Goal: Navigation & Orientation: Find specific page/section

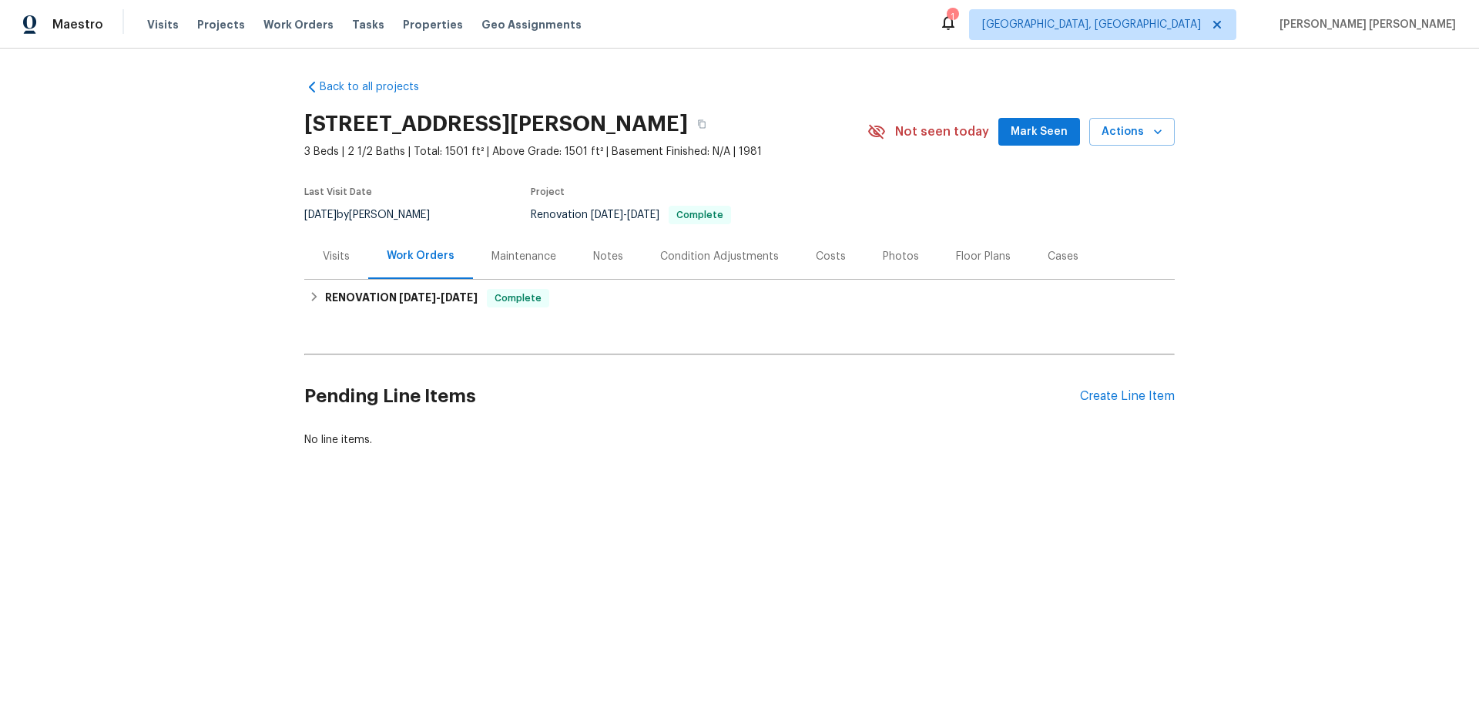
click at [600, 264] on div "Notes" at bounding box center [608, 256] width 30 height 15
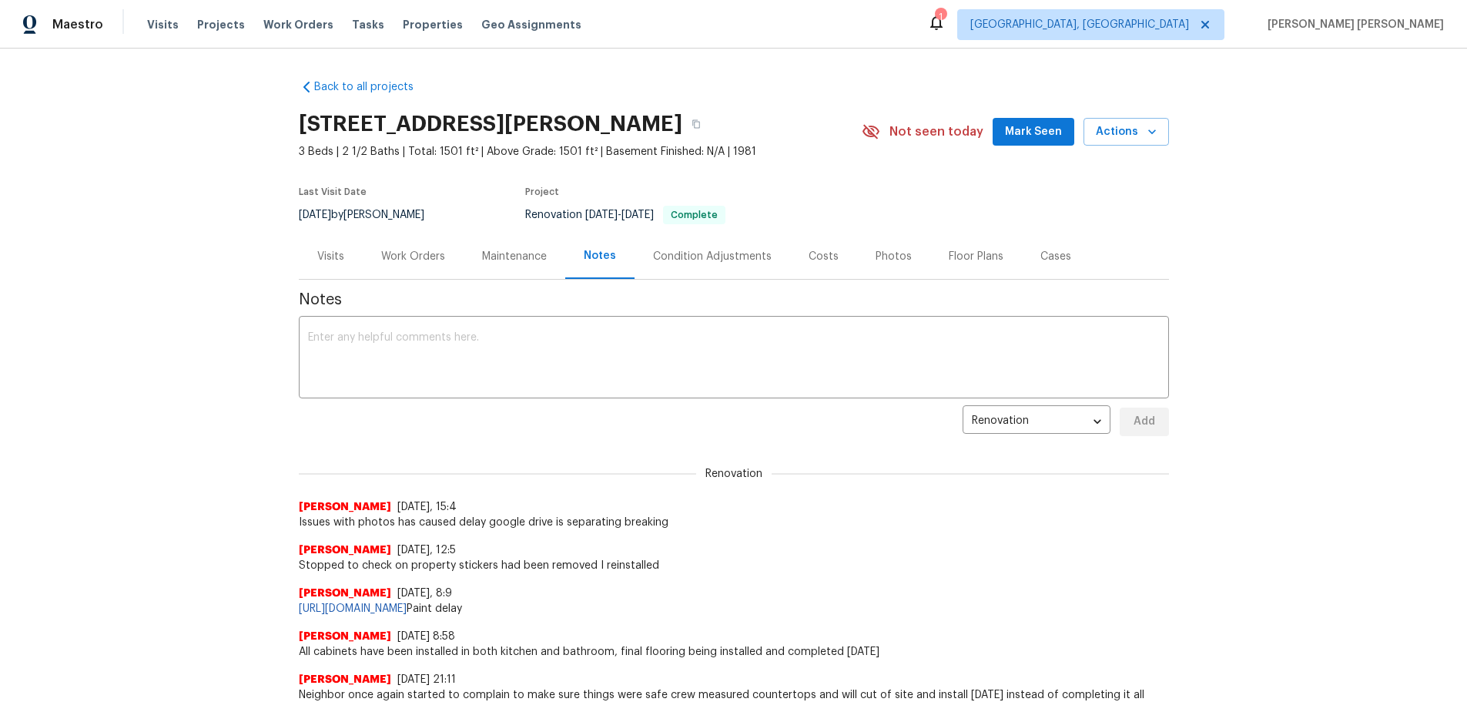
click at [499, 264] on div "Maintenance" at bounding box center [514, 256] width 65 height 15
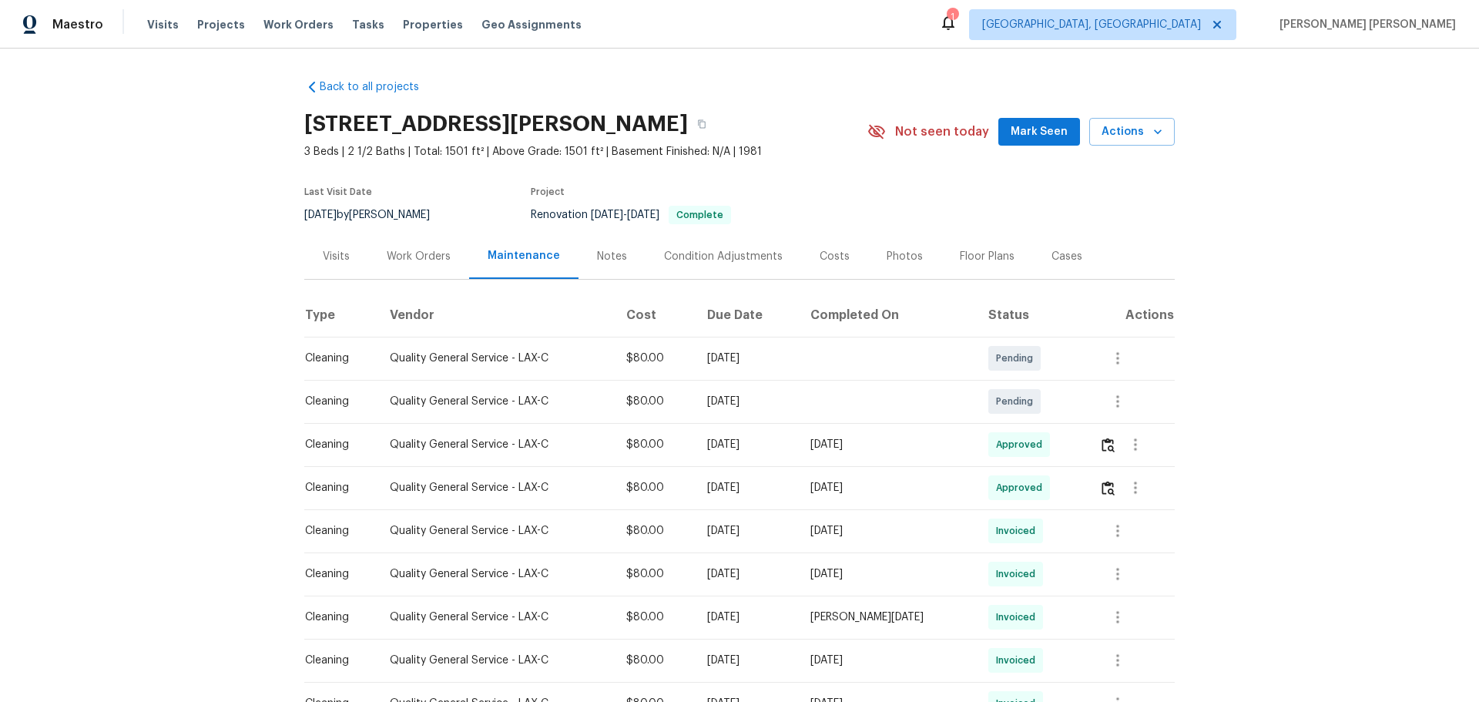
click at [335, 264] on div "Visits" at bounding box center [336, 256] width 27 height 15
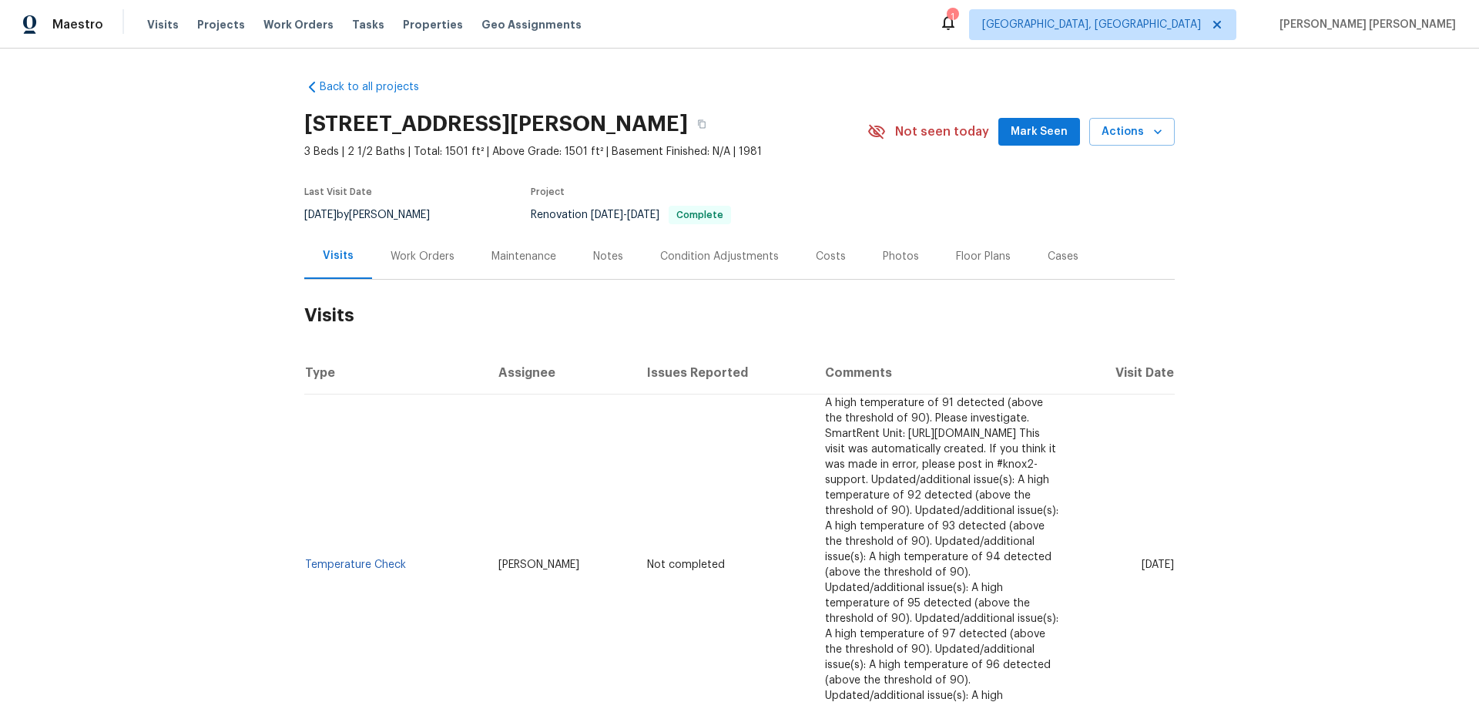
click at [512, 264] on div "Maintenance" at bounding box center [523, 256] width 65 height 15
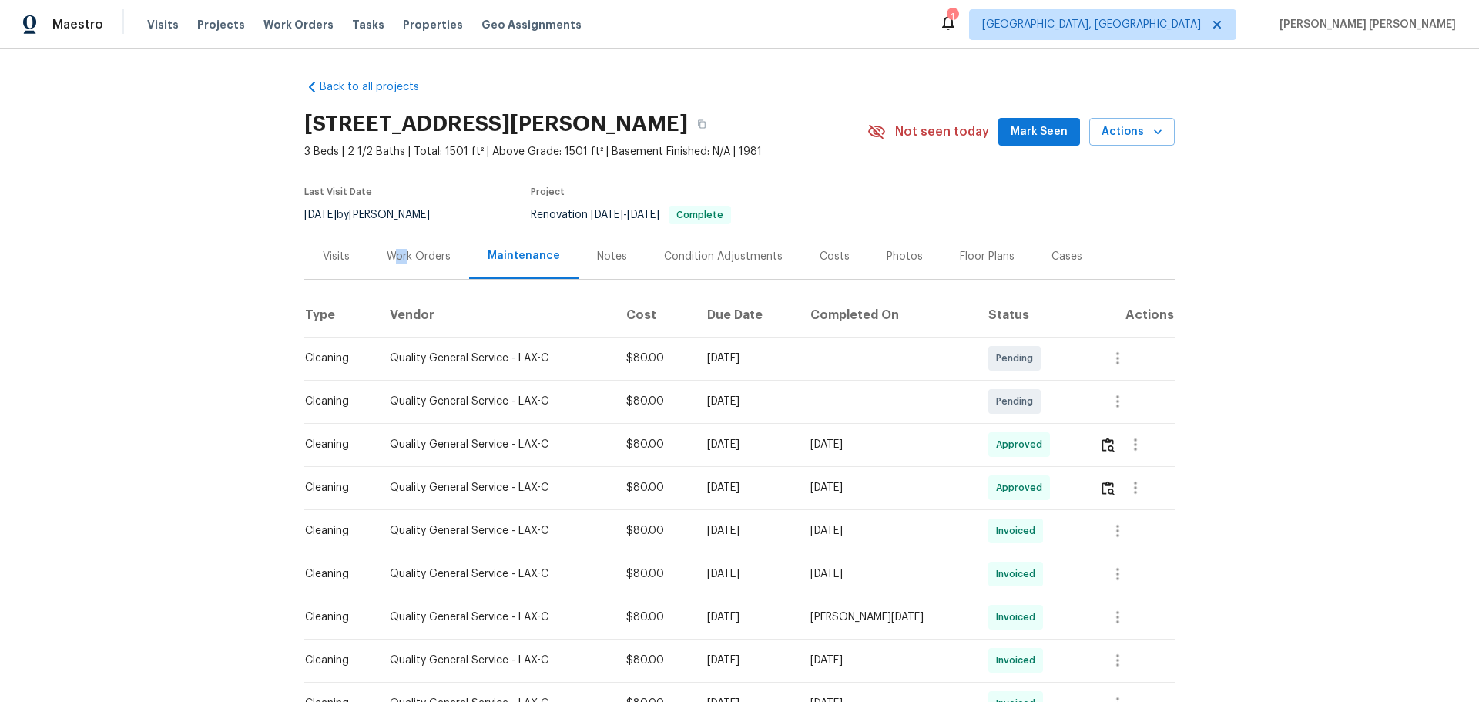
click at [400, 264] on div "Work Orders" at bounding box center [419, 256] width 64 height 15
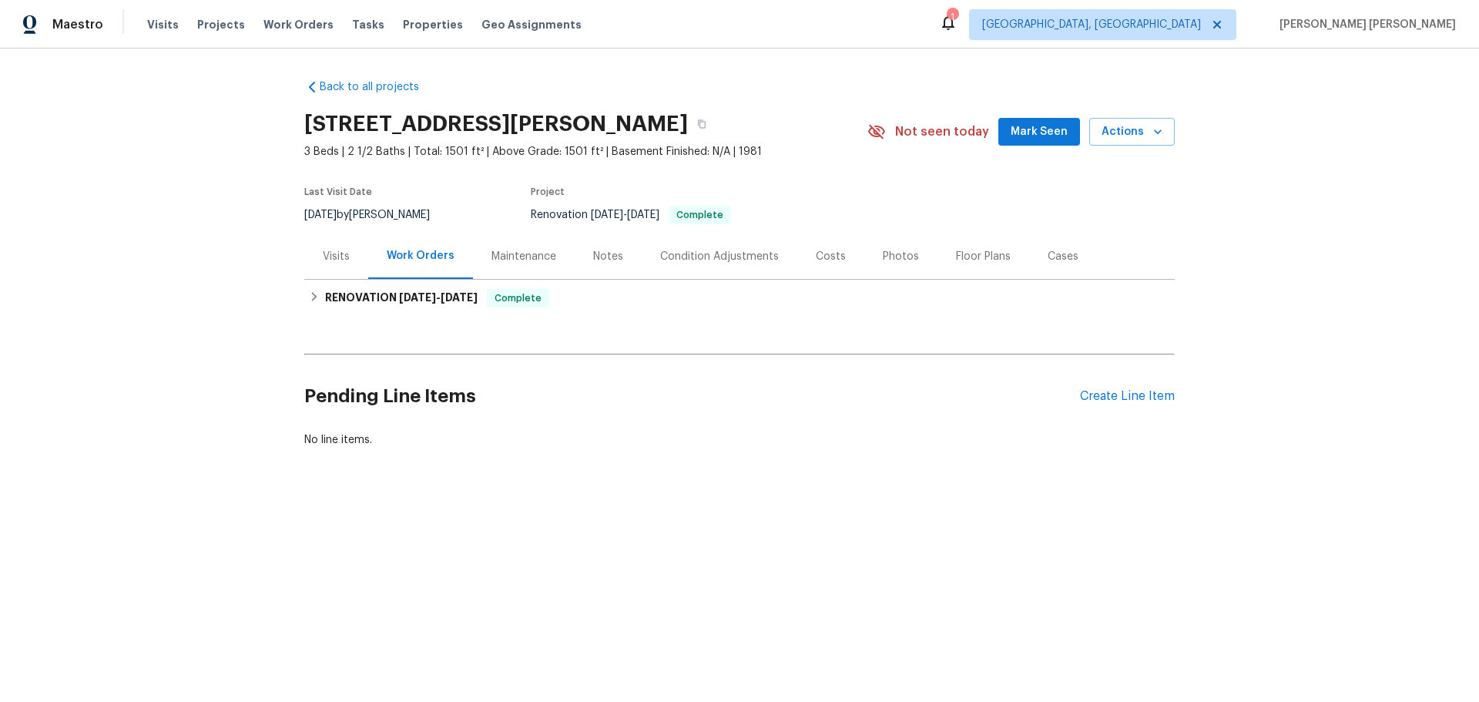
click at [304, 270] on div "Visits" at bounding box center [336, 255] width 64 height 45
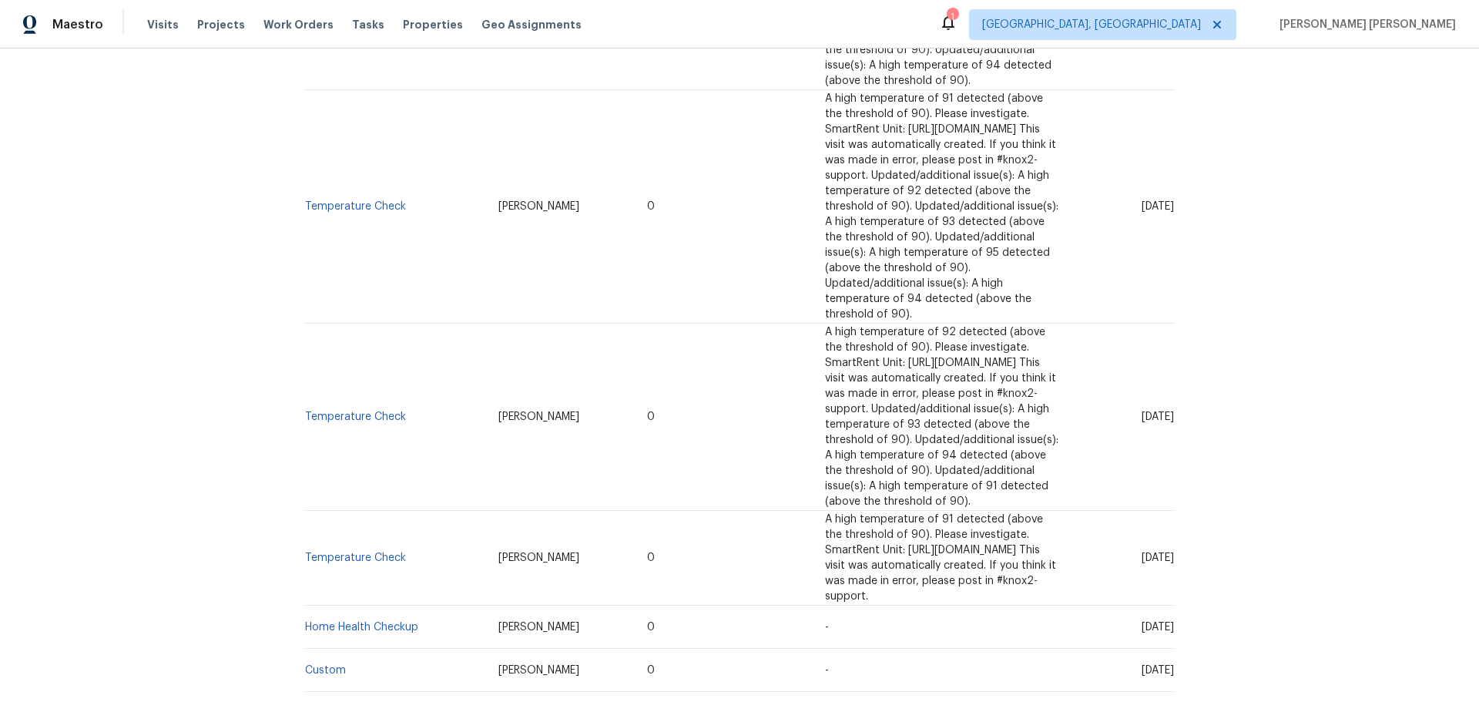
scroll to position [891, 0]
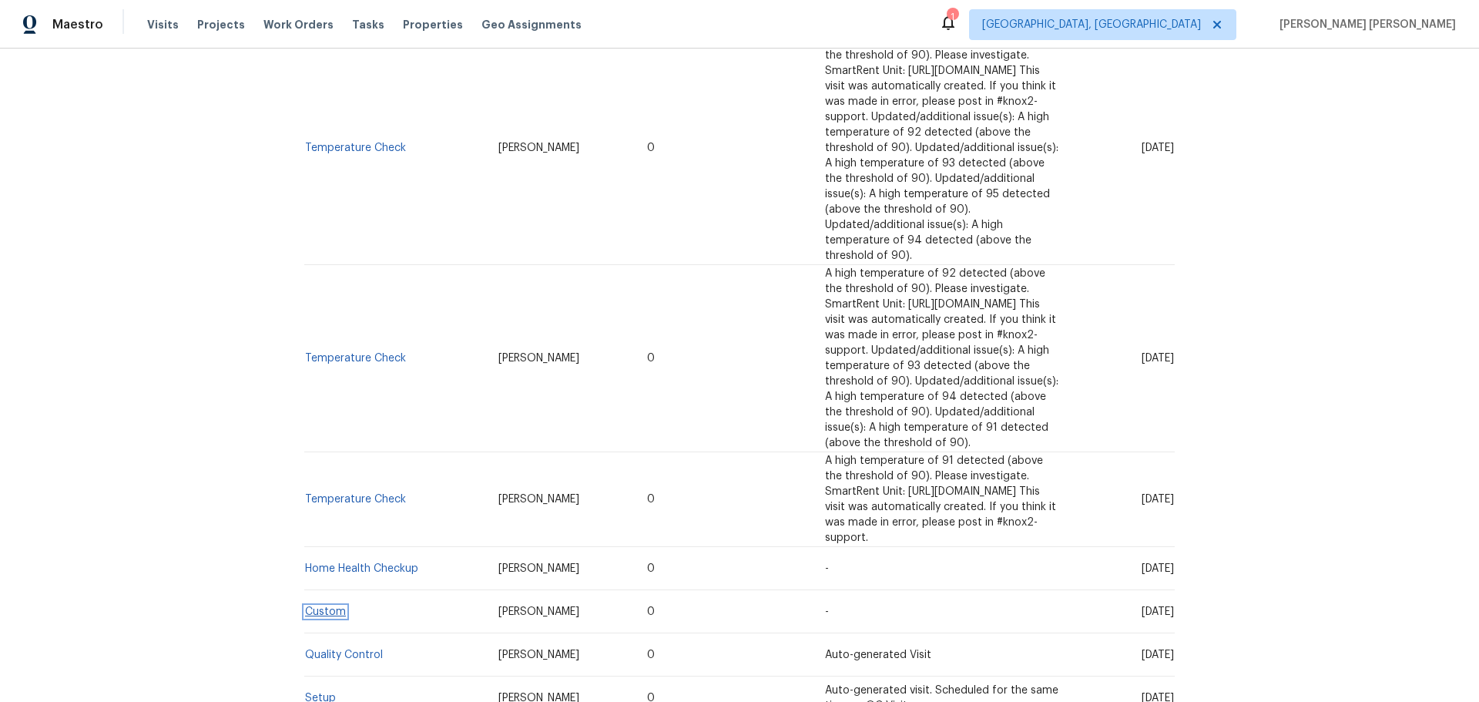
click at [313, 606] on link "Custom" at bounding box center [325, 611] width 41 height 11
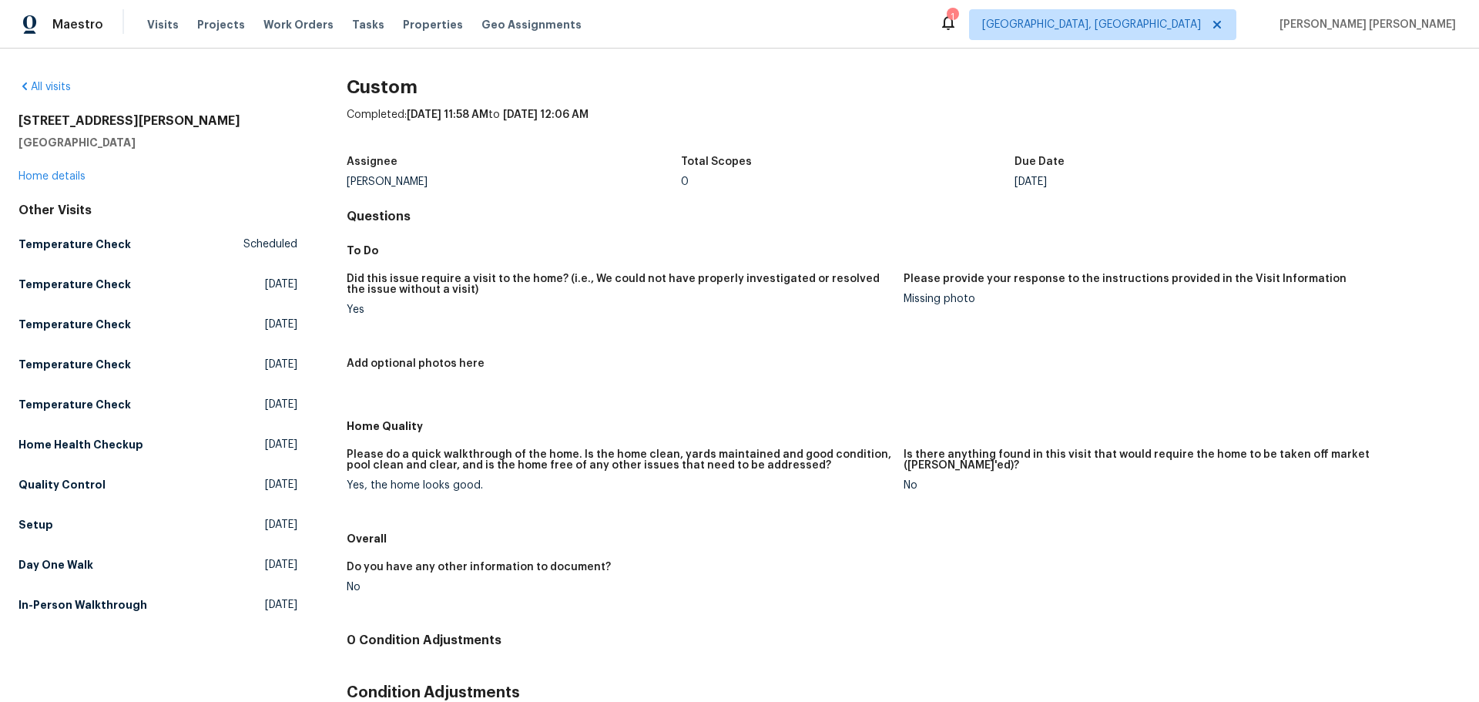
drag, startPoint x: 912, startPoint y: 323, endPoint x: 926, endPoint y: 314, distance: 17.3
click at [915, 320] on figure "Please provide your response to the instructions provided in the Visit Informat…" at bounding box center [1181, 306] width 557 height 66
click at [927, 314] on figure "Please provide your response to the instructions provided in the Visit Informat…" at bounding box center [1181, 306] width 557 height 66
click at [936, 308] on figure "Please provide your response to the instructions provided in the Visit Informat…" at bounding box center [1181, 306] width 557 height 66
click at [30, 85] on icon at bounding box center [24, 86] width 12 height 12
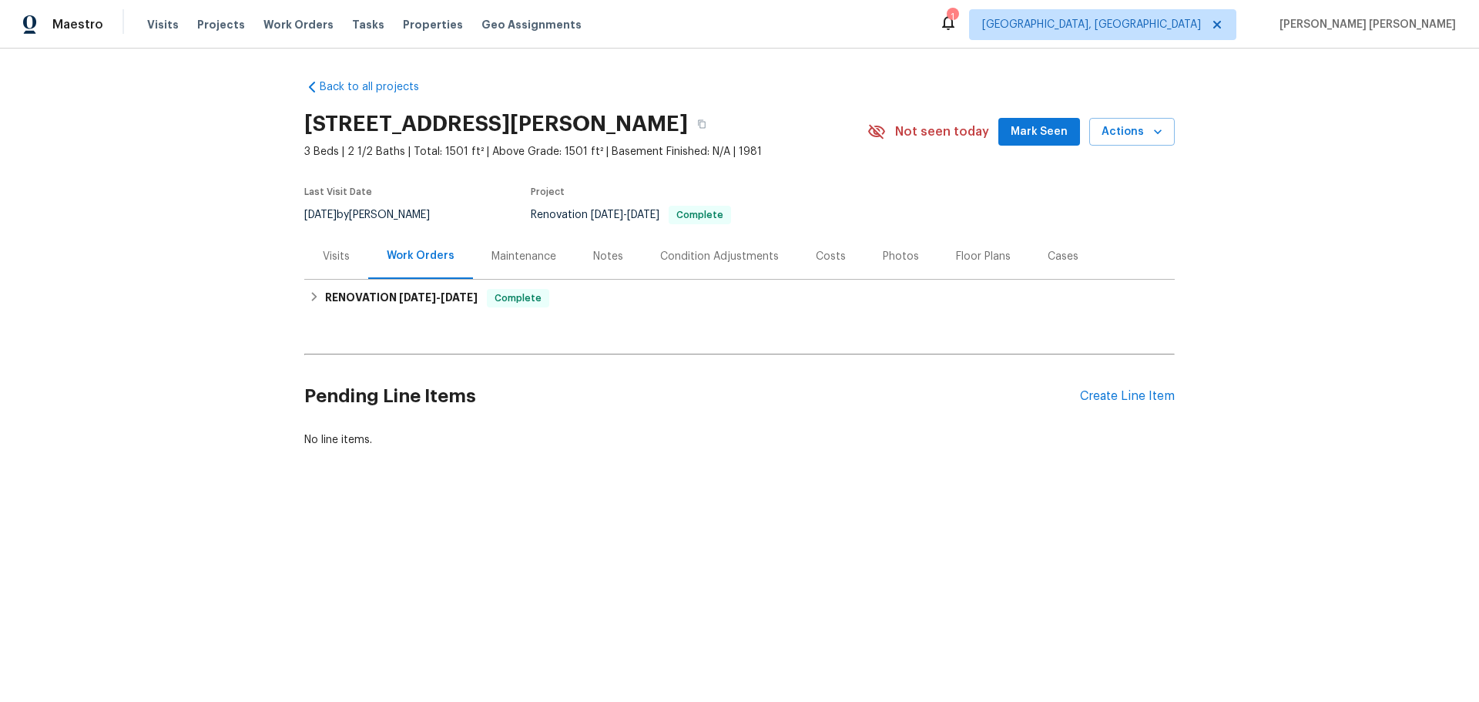
click at [347, 276] on div "Visits" at bounding box center [336, 255] width 64 height 45
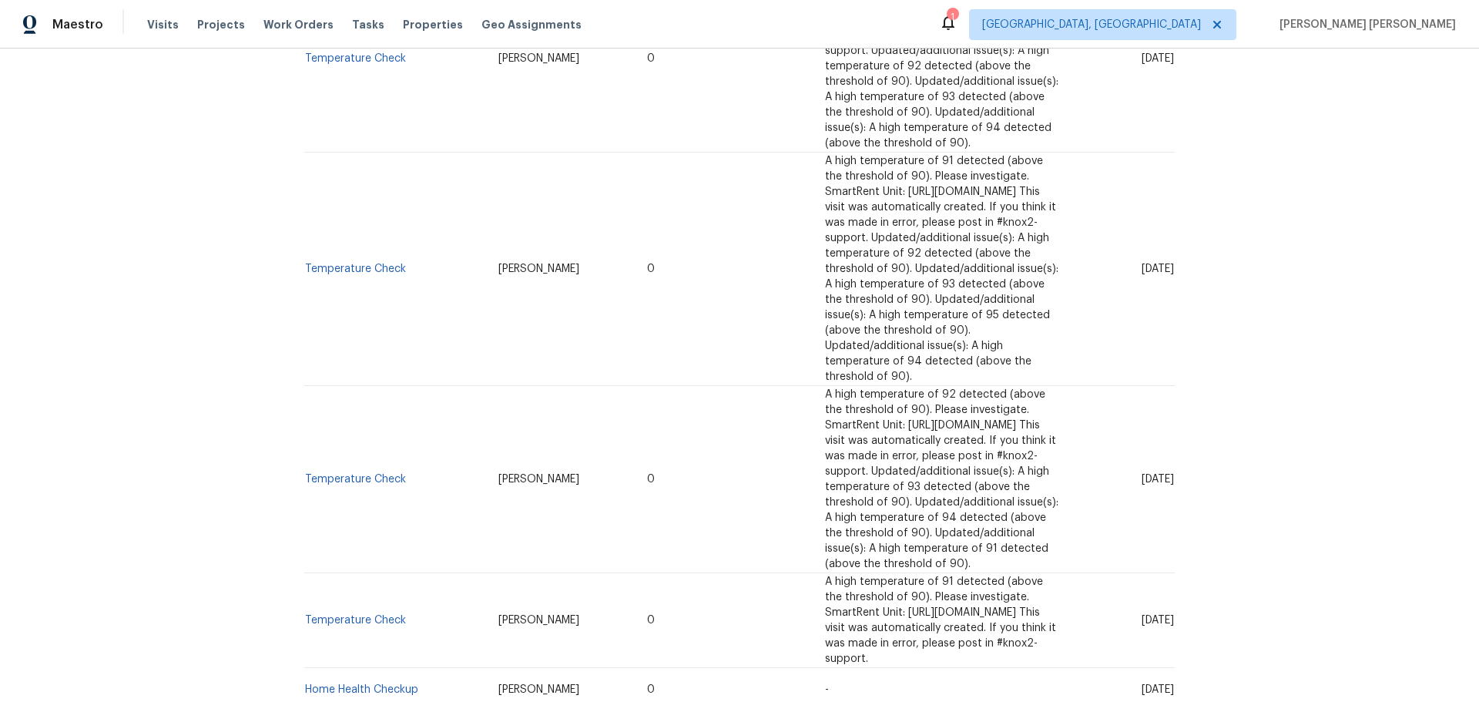
scroll to position [891, 0]
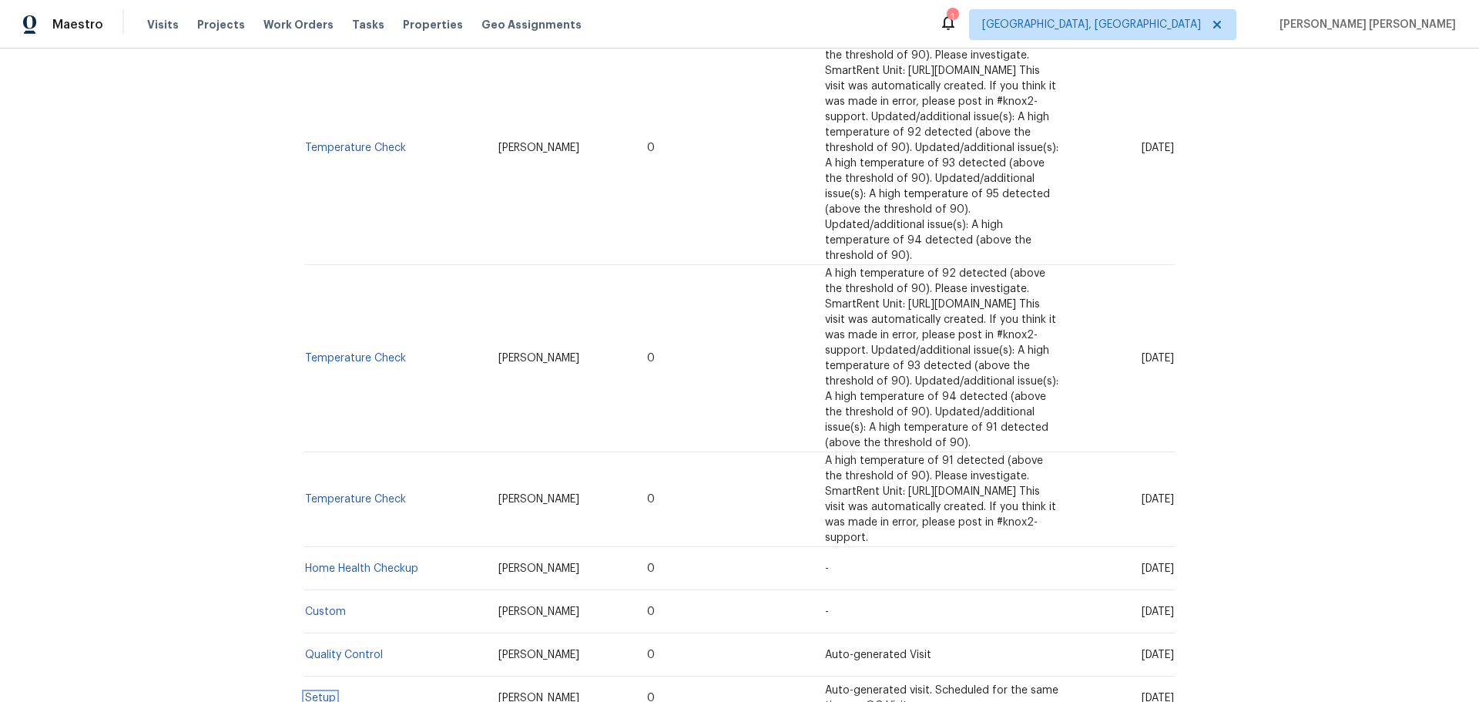
click at [314, 692] on link "Setup" at bounding box center [320, 697] width 31 height 11
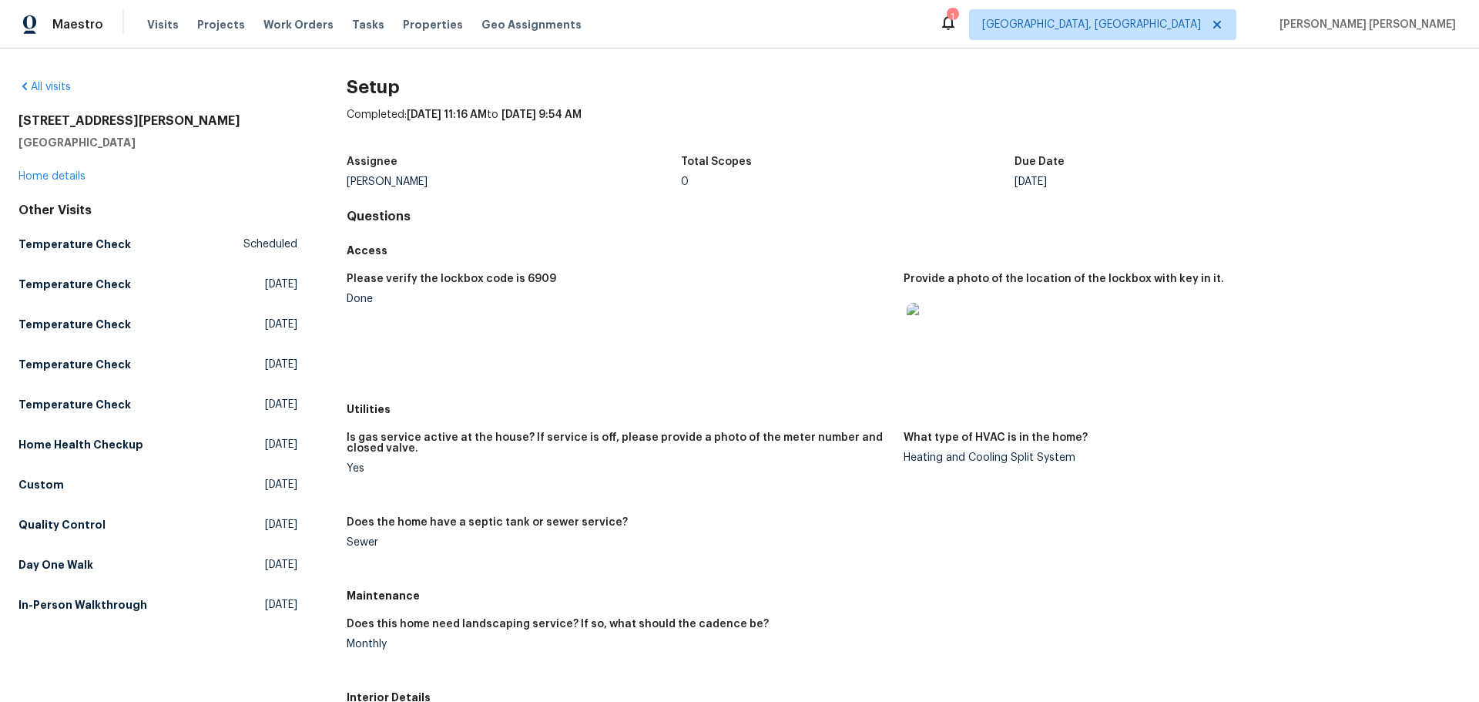
click at [906, 319] on img at bounding box center [930, 327] width 49 height 49
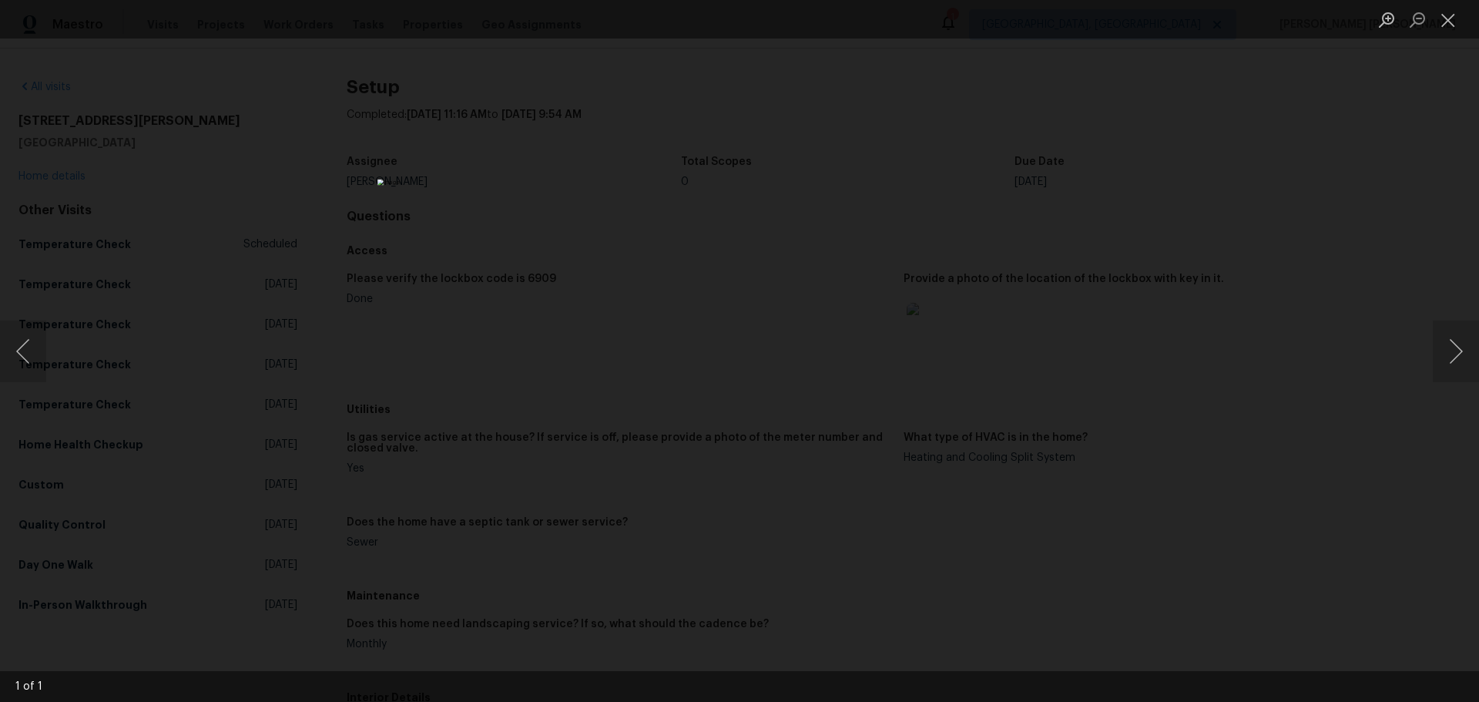
click at [993, 498] on div "Lightbox" at bounding box center [739, 351] width 1479 height 702
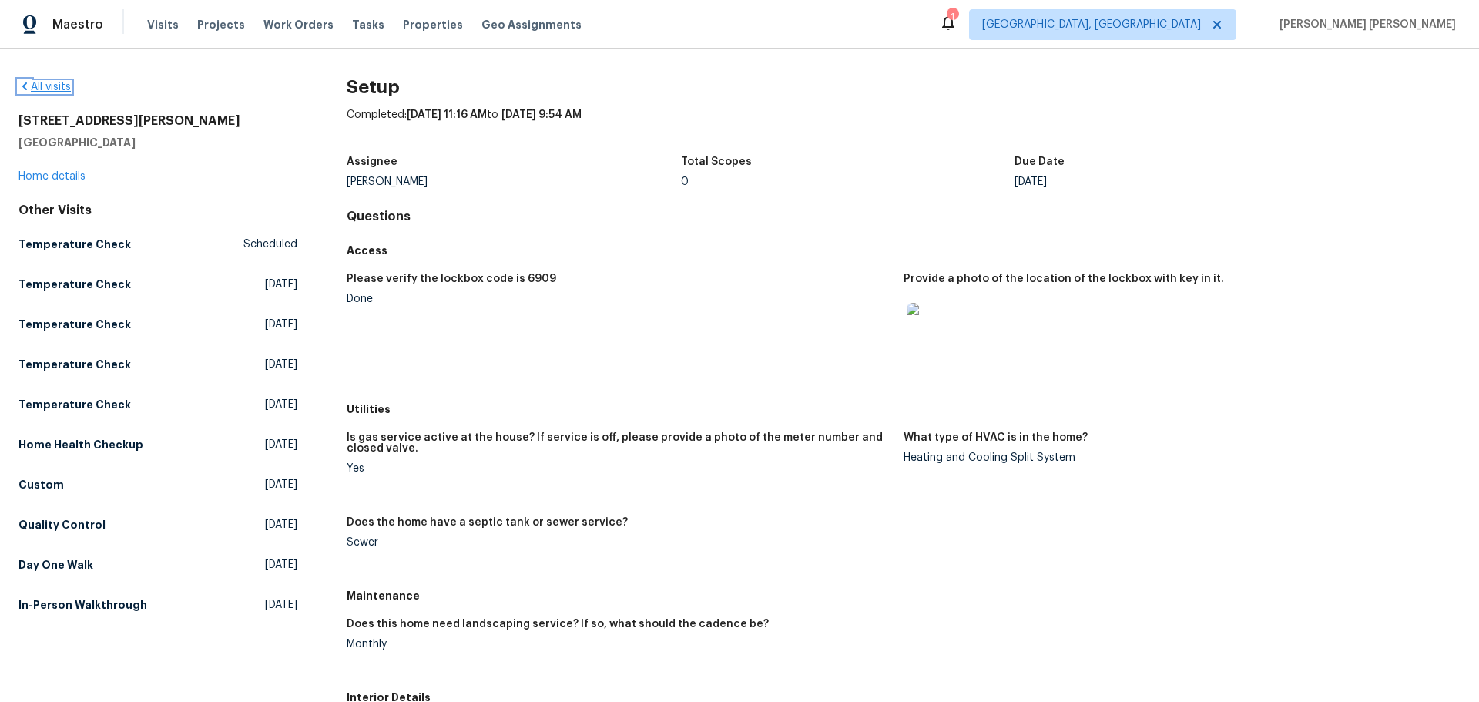
click at [55, 85] on link "All visits" at bounding box center [44, 87] width 52 height 11
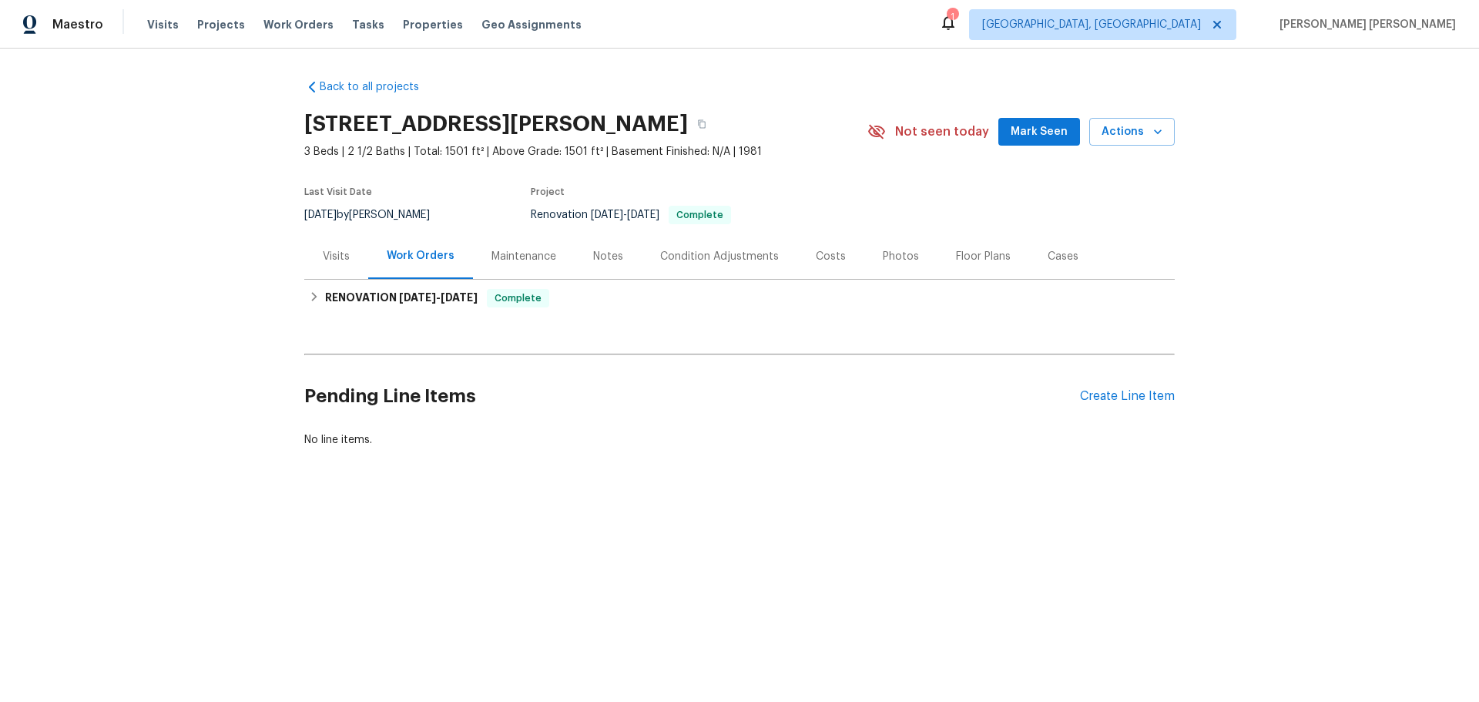
click at [333, 274] on div "Visits" at bounding box center [336, 255] width 64 height 45
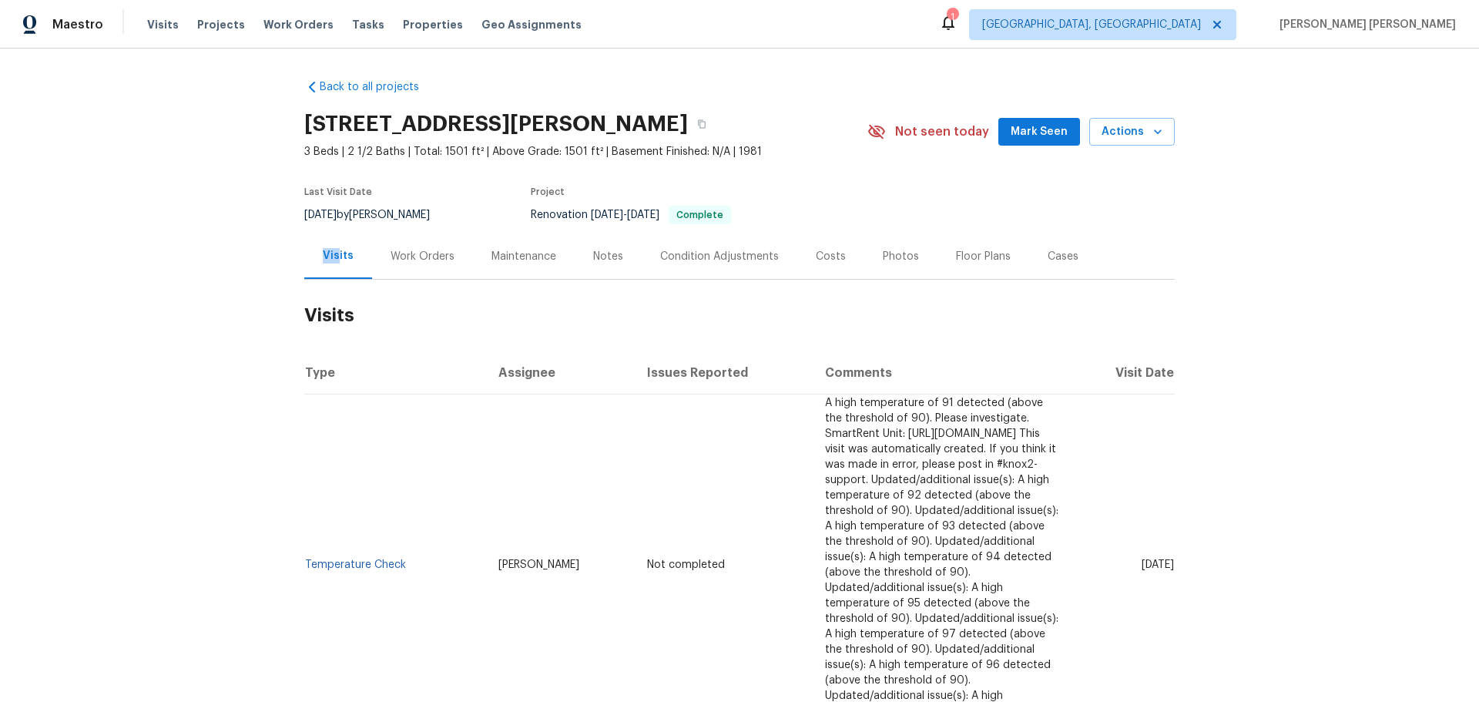
click at [333, 263] on div "Visits" at bounding box center [338, 255] width 31 height 15
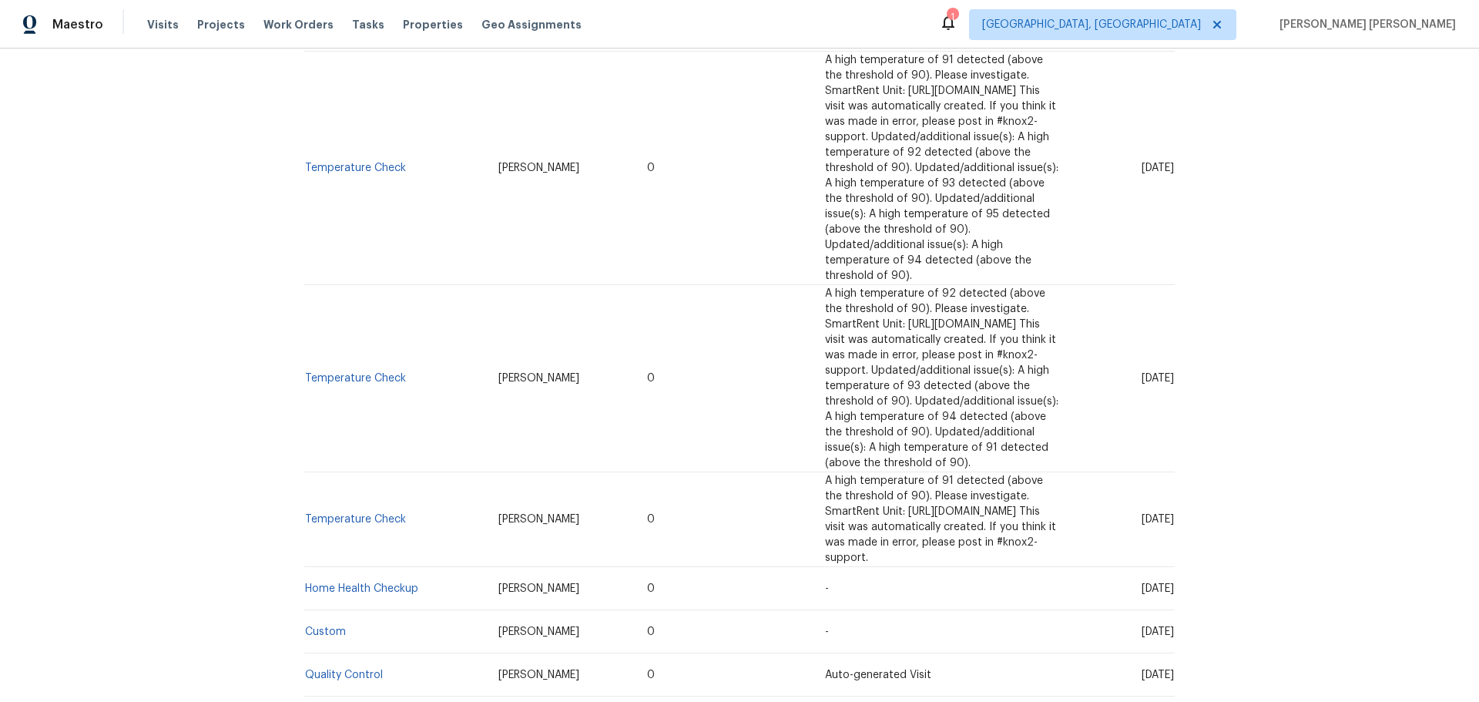
scroll to position [891, 0]
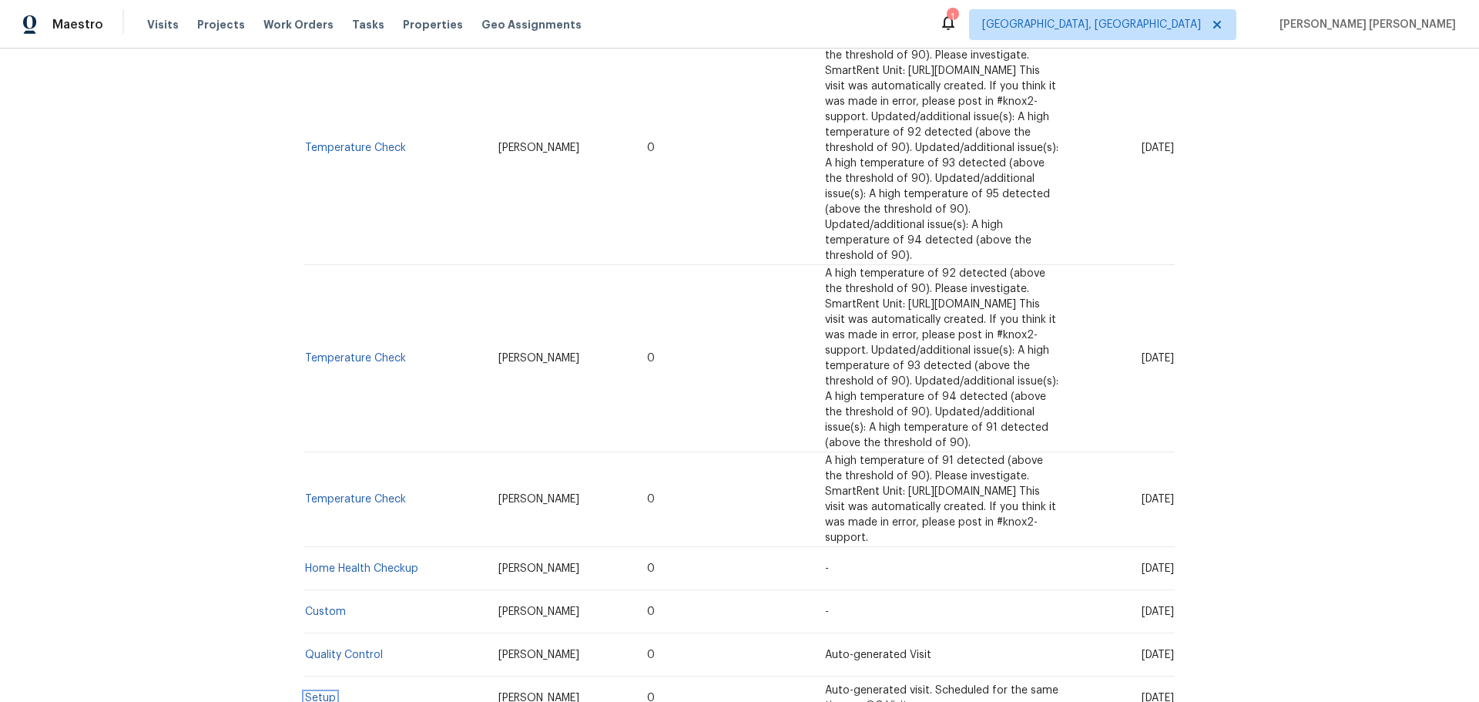
click at [317, 692] on link "Setup" at bounding box center [320, 697] width 31 height 11
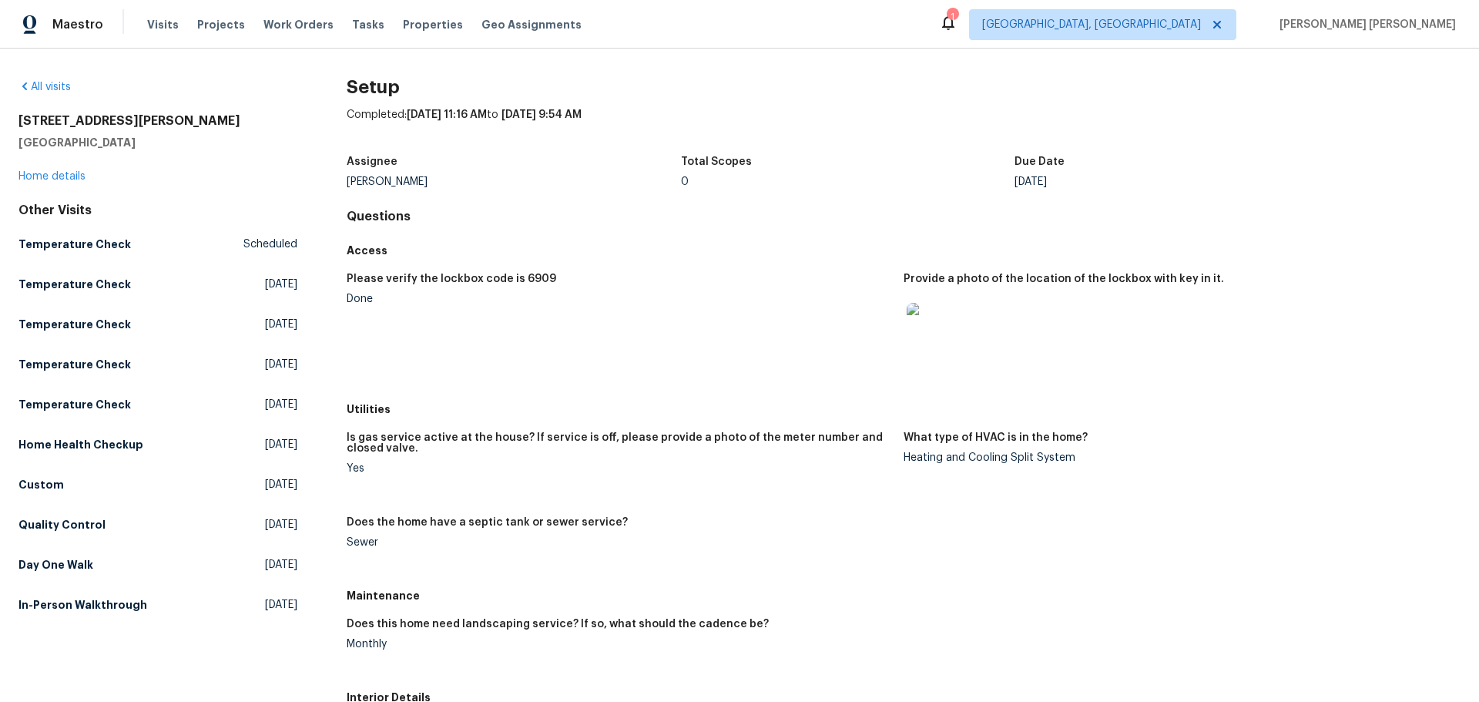
click at [924, 325] on img at bounding box center [930, 327] width 49 height 49
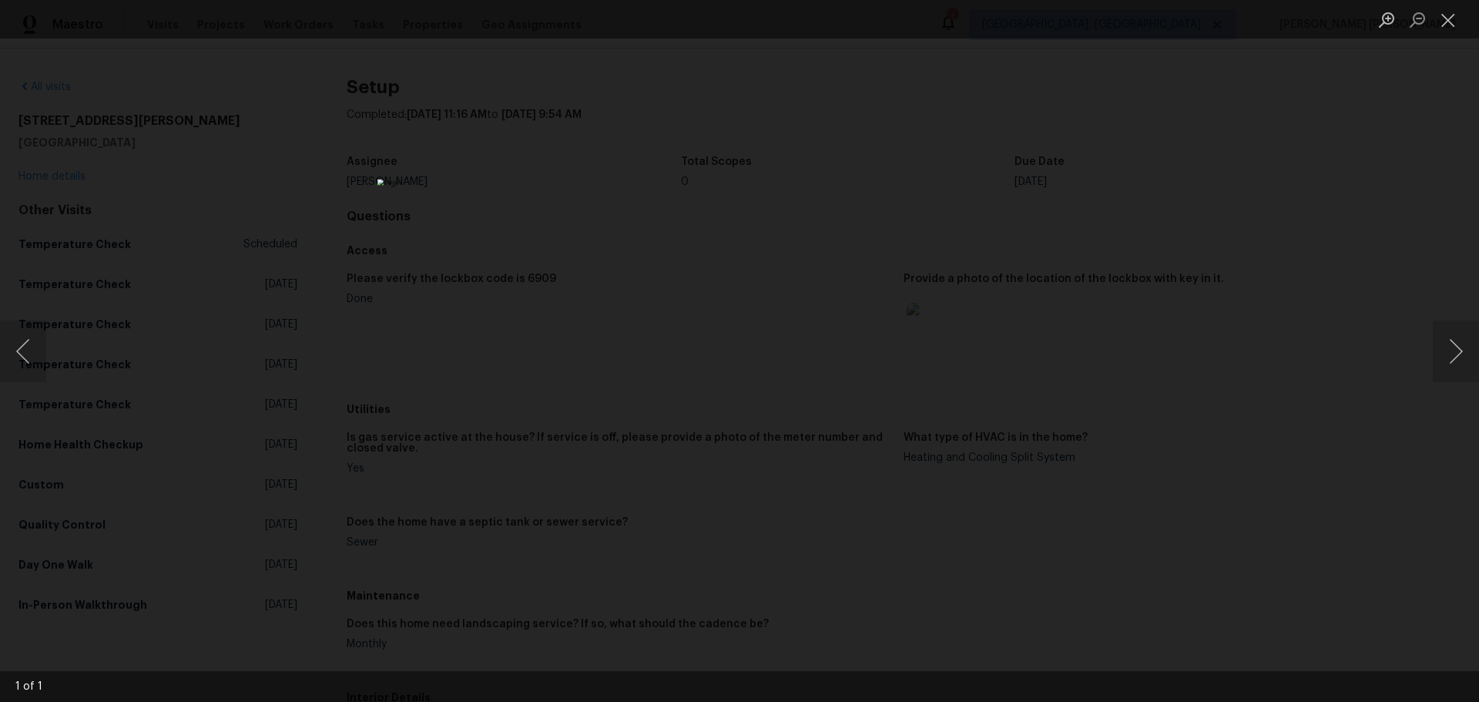
click at [477, 380] on div "Lightbox" at bounding box center [739, 351] width 1479 height 702
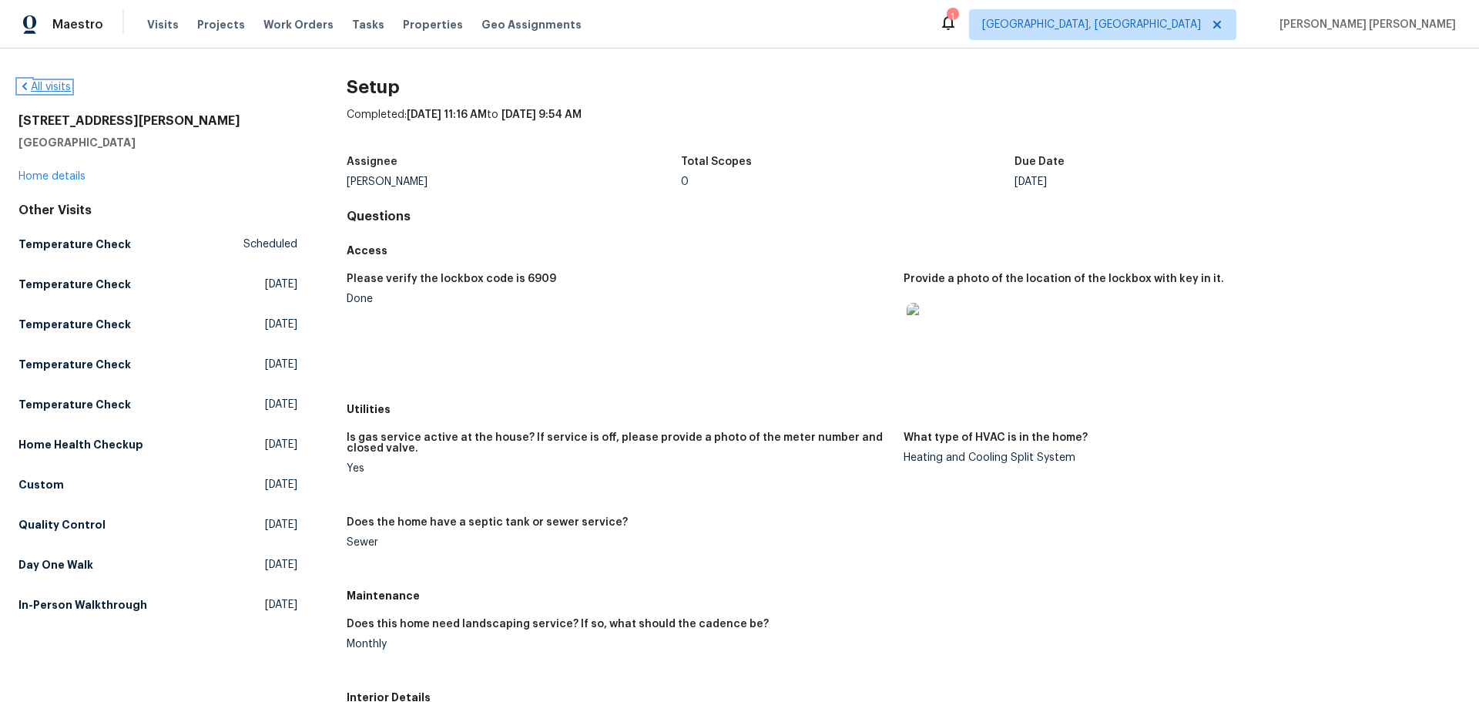
click at [52, 90] on link "All visits" at bounding box center [44, 87] width 52 height 11
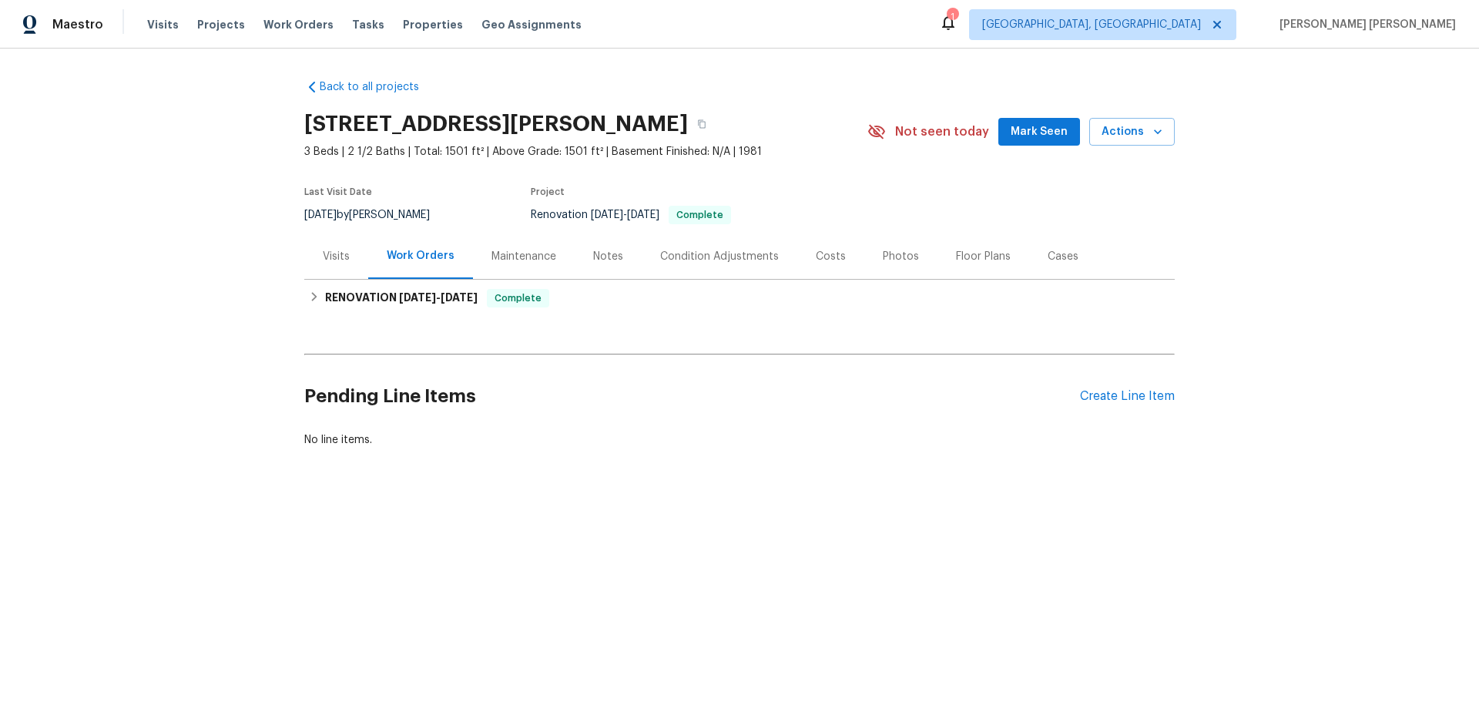
click at [304, 264] on div "Visits" at bounding box center [336, 255] width 64 height 45
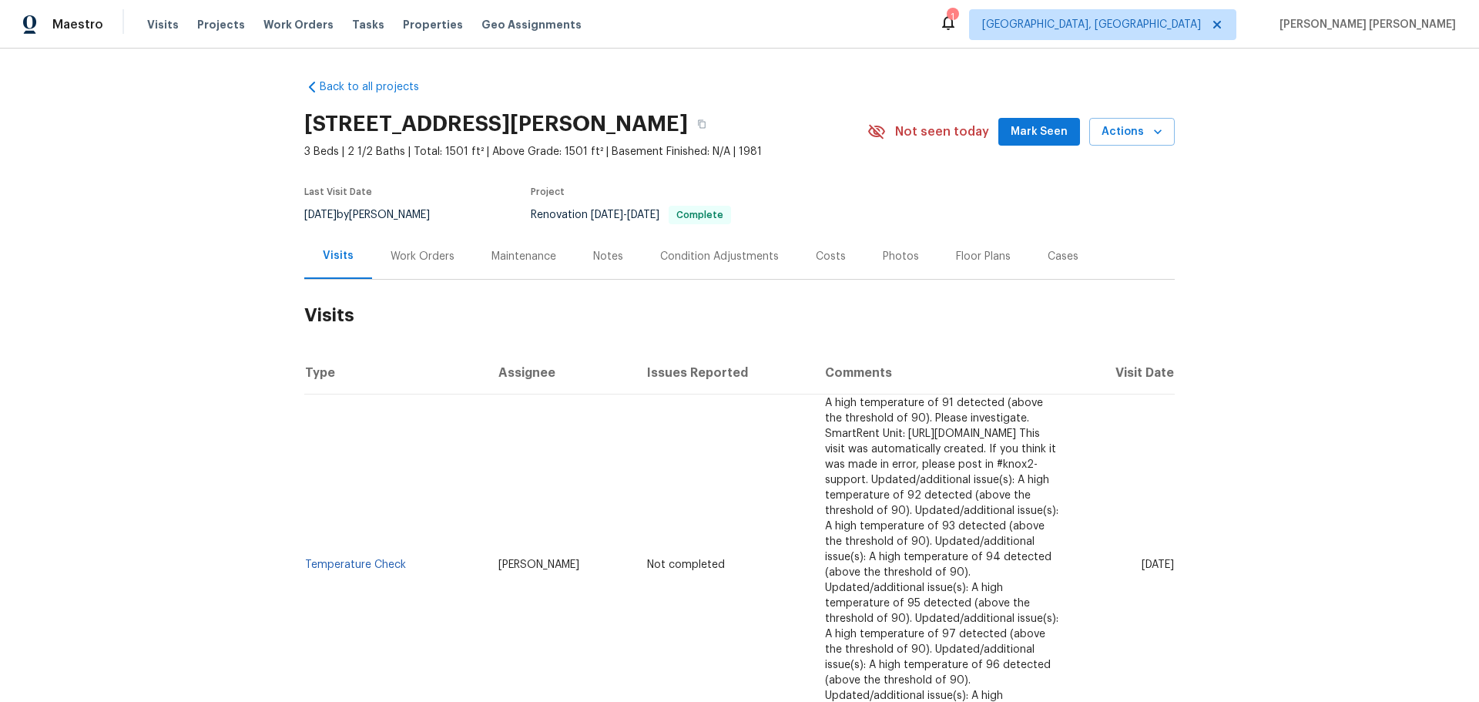
click at [507, 276] on div "Maintenance" at bounding box center [524, 255] width 102 height 45
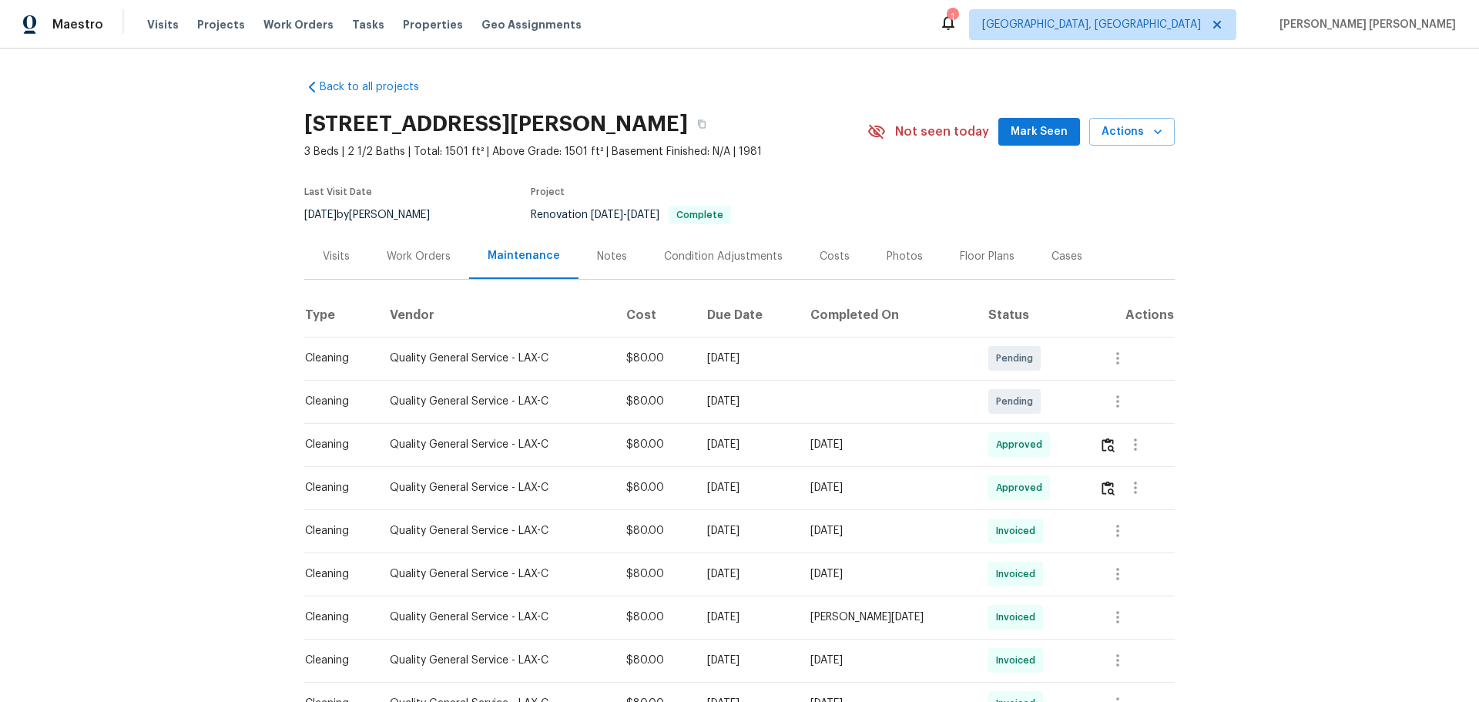
click at [323, 264] on div "Visits" at bounding box center [336, 256] width 27 height 15
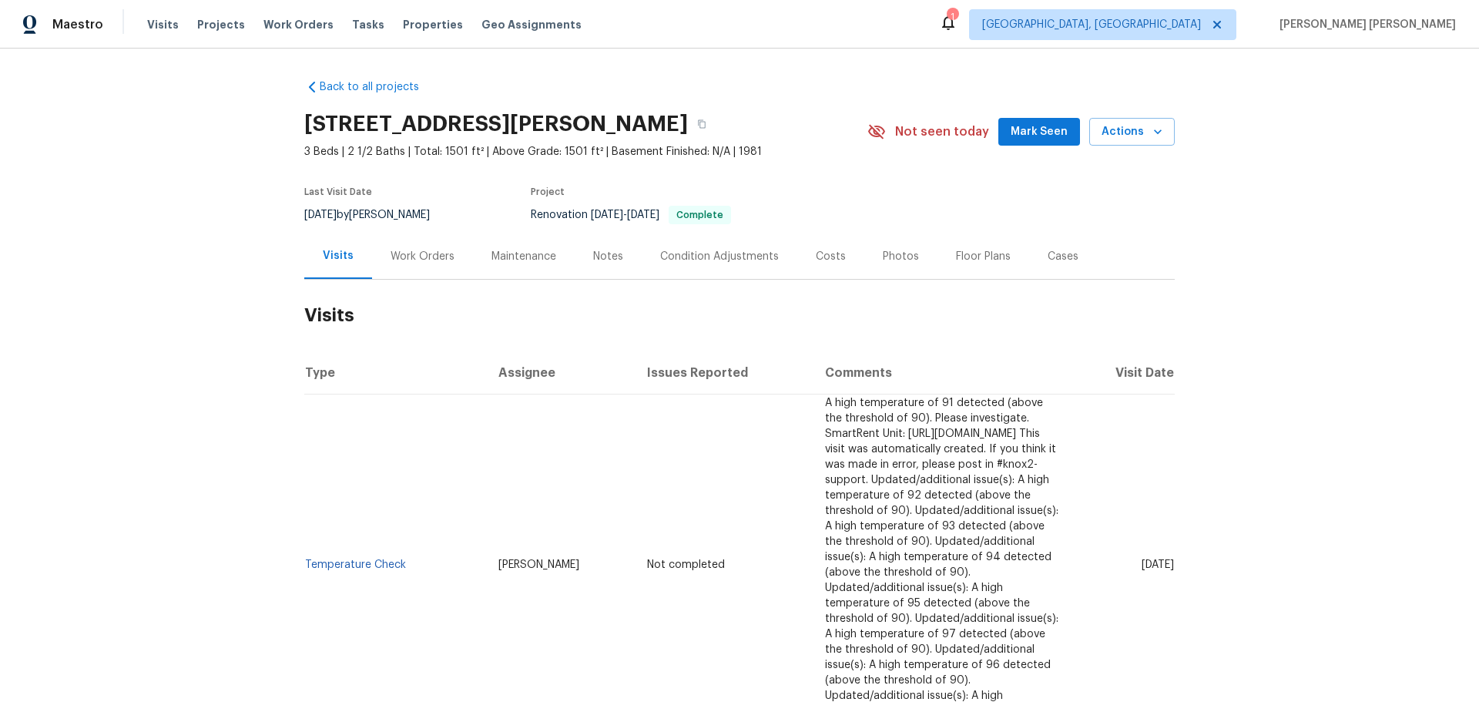
click at [597, 264] on div "Notes" at bounding box center [608, 256] width 30 height 15
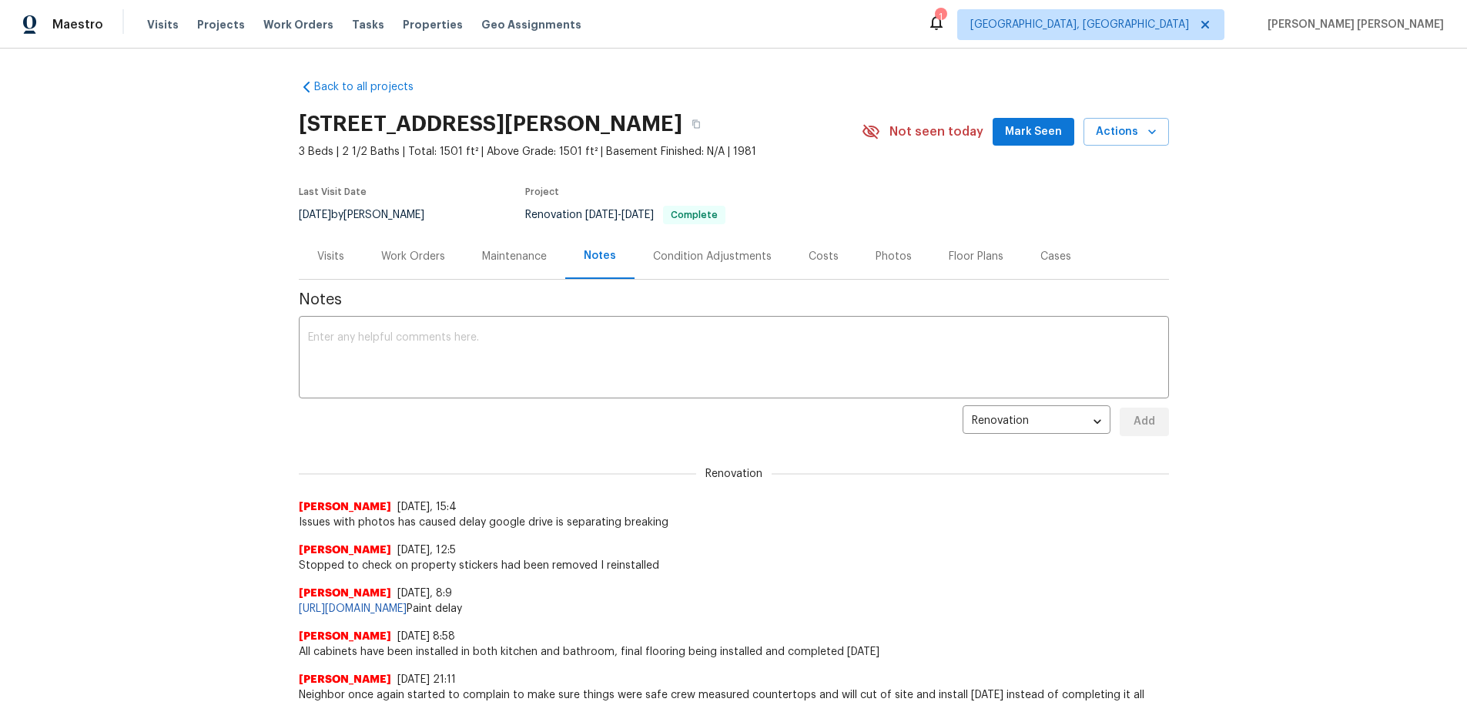
click at [665, 264] on div "Condition Adjustments" at bounding box center [712, 256] width 119 height 15
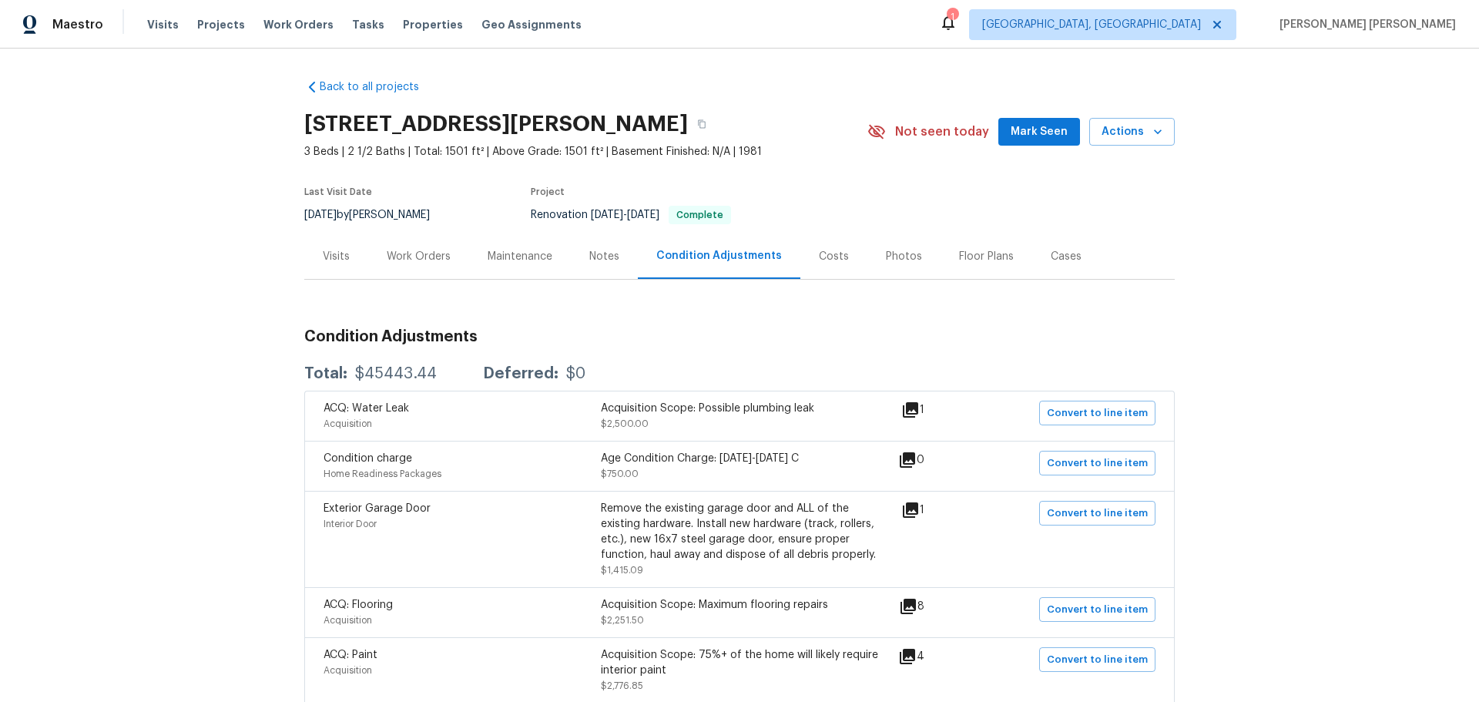
drag, startPoint x: 610, startPoint y: 275, endPoint x: 600, endPoint y: 278, distance: 10.5
click at [608, 274] on div "Notes" at bounding box center [604, 255] width 67 height 45
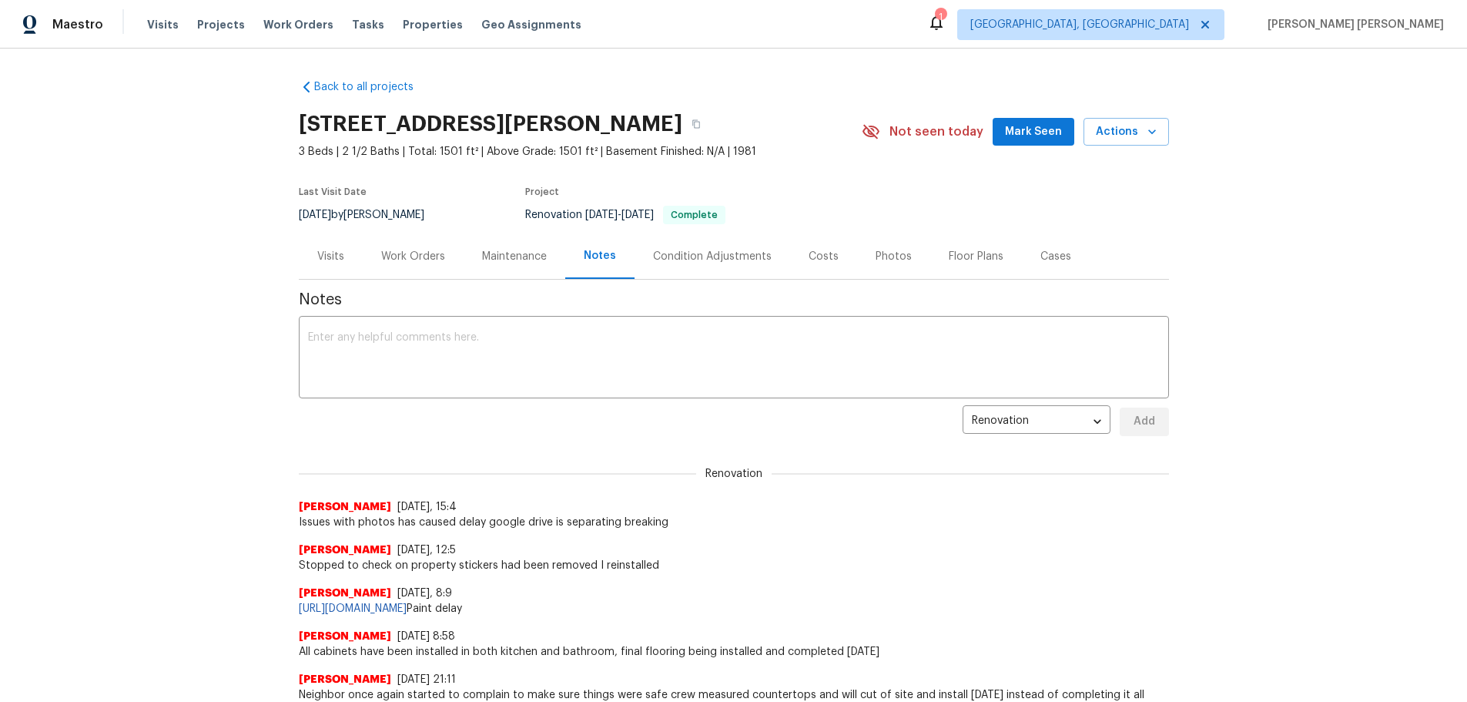
click at [468, 276] on div "Maintenance" at bounding box center [515, 255] width 102 height 45
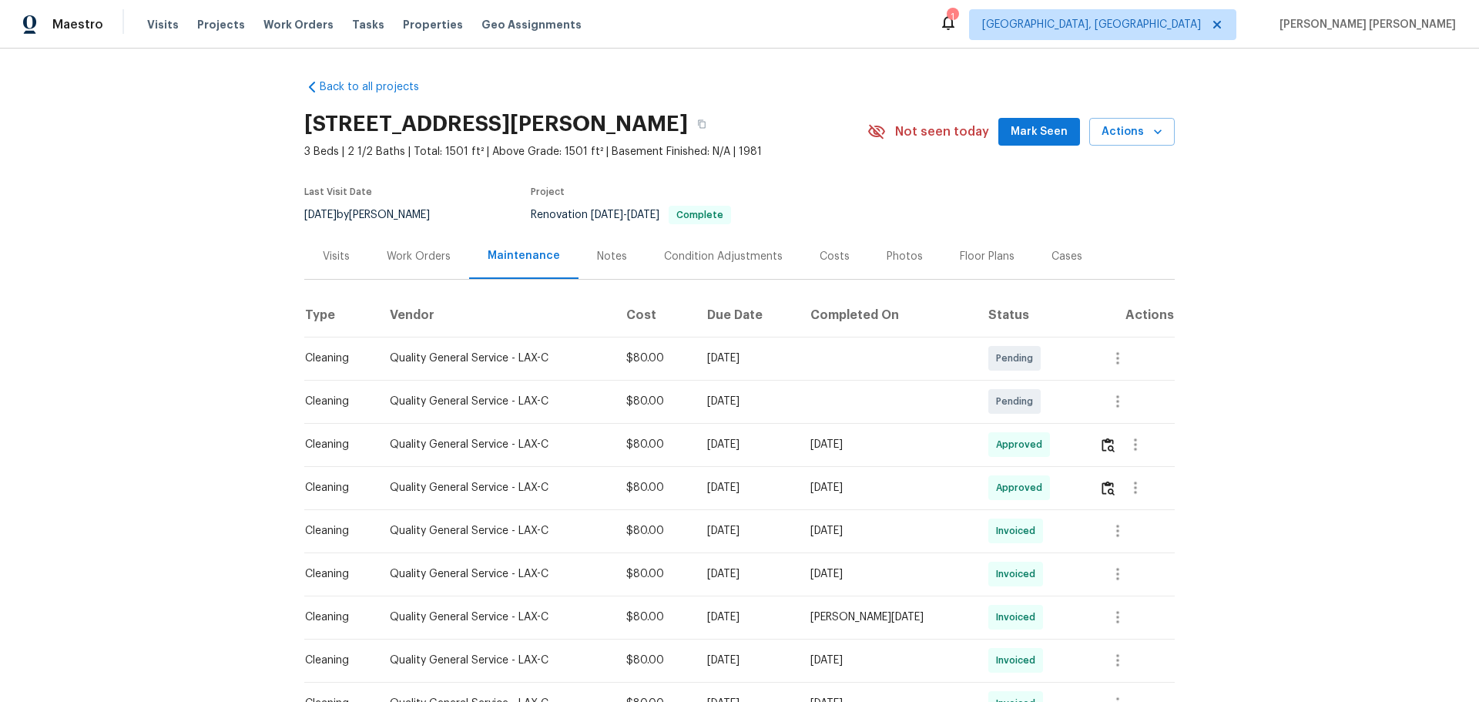
click at [435, 275] on div "Work Orders" at bounding box center [418, 255] width 101 height 45
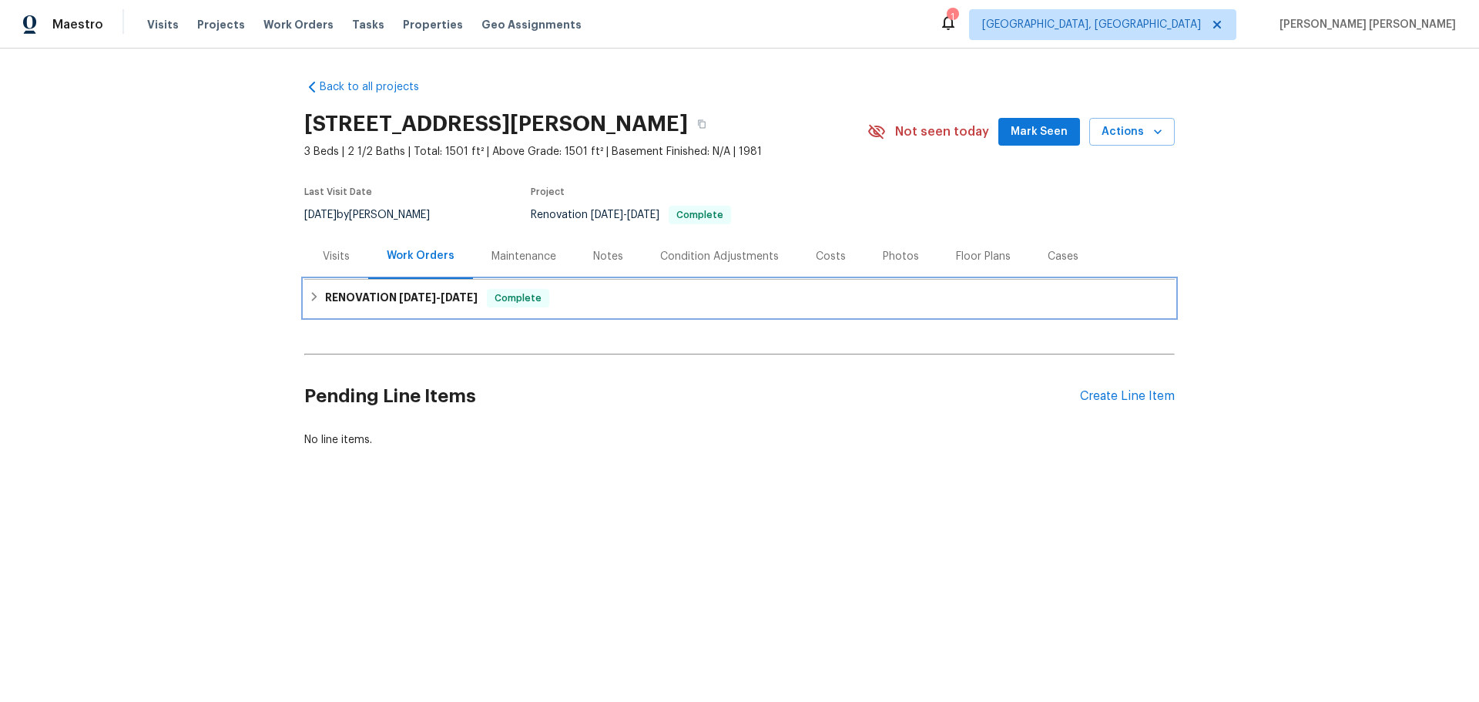
click at [297, 310] on div "Back to all projects 1030 Ruberta Ave Apt 12, Glendale, CA 91201 3 Beds | 2 1/2…" at bounding box center [739, 301] width 1479 height 504
click at [309, 302] on icon at bounding box center [314, 296] width 11 height 11
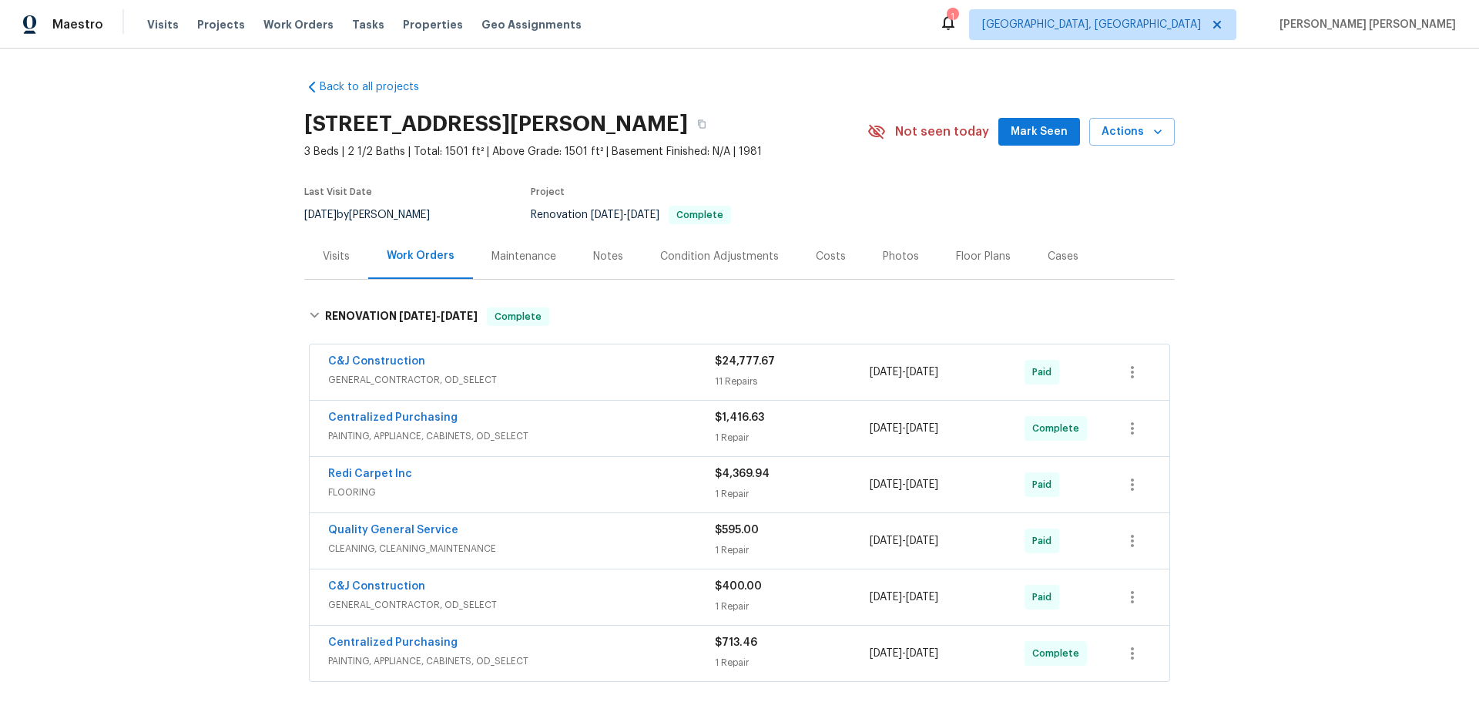
click at [337, 264] on div "Visits" at bounding box center [336, 256] width 27 height 15
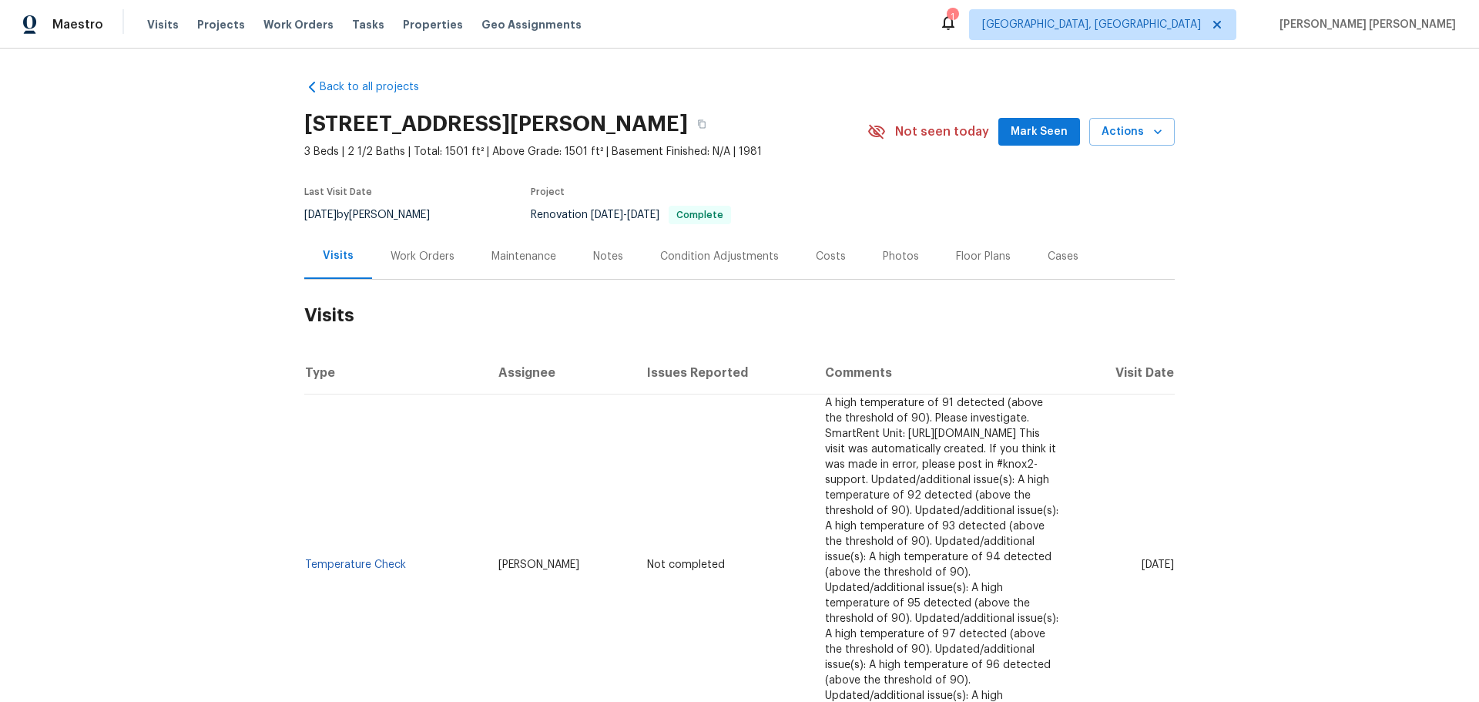
click at [491, 264] on div "Maintenance" at bounding box center [523, 256] width 65 height 15
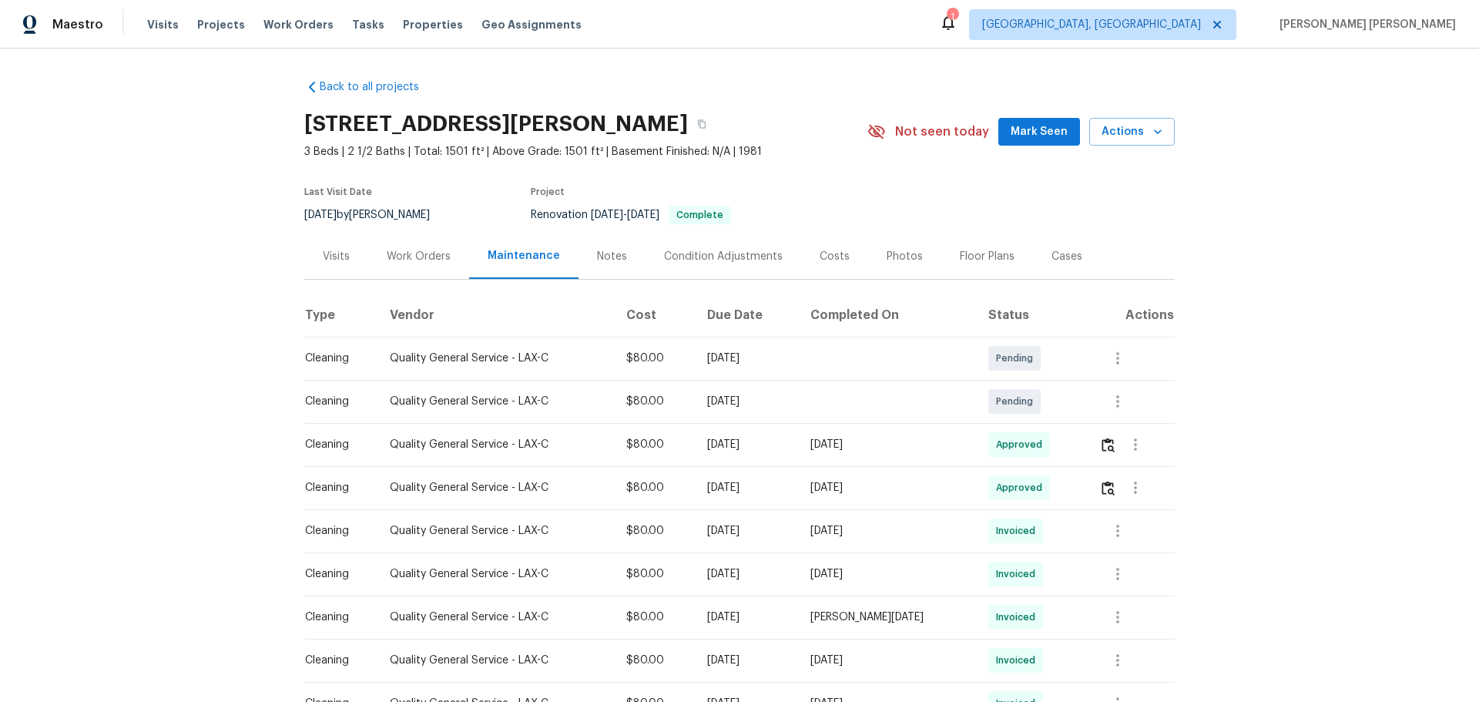
click at [604, 275] on div "Notes" at bounding box center [611, 255] width 67 height 45
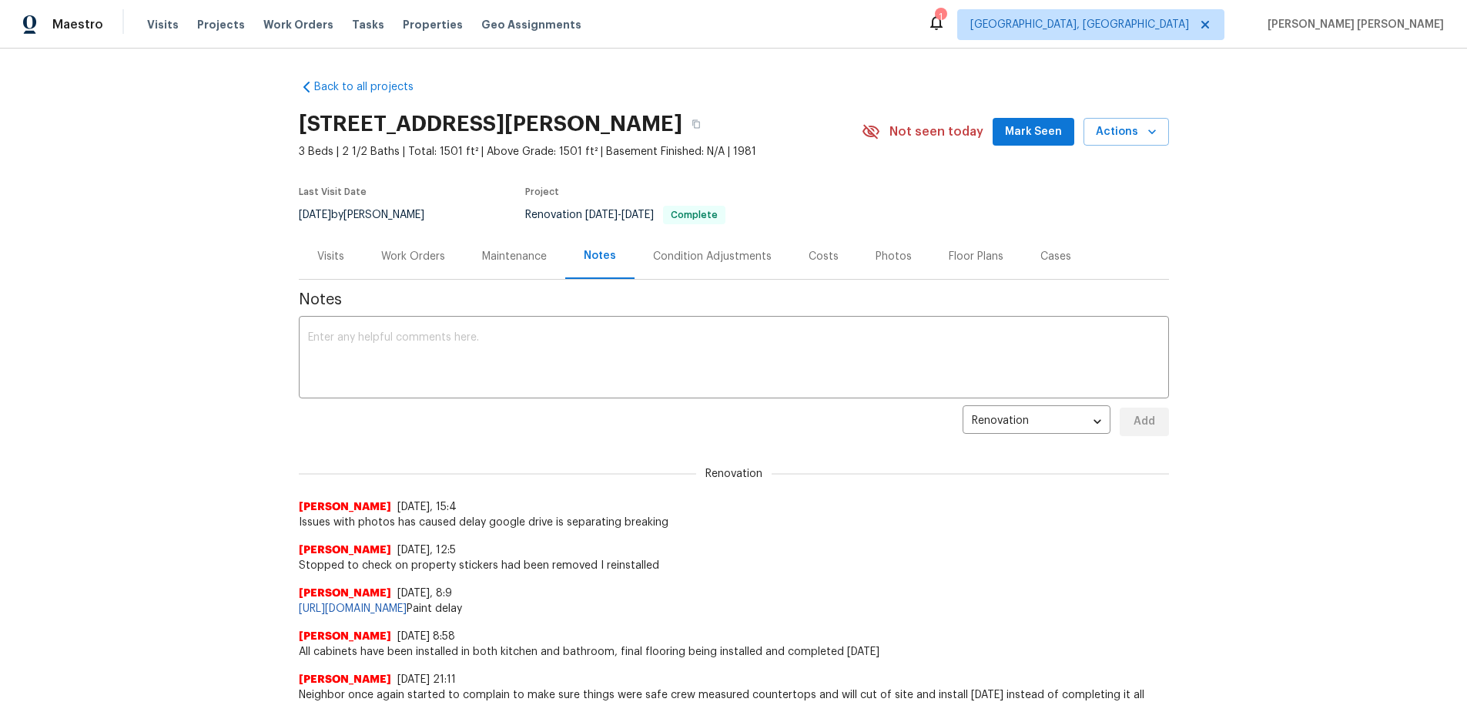
click at [437, 276] on div "Work Orders" at bounding box center [413, 255] width 101 height 45
